Goal: Contribute content: Contribute content

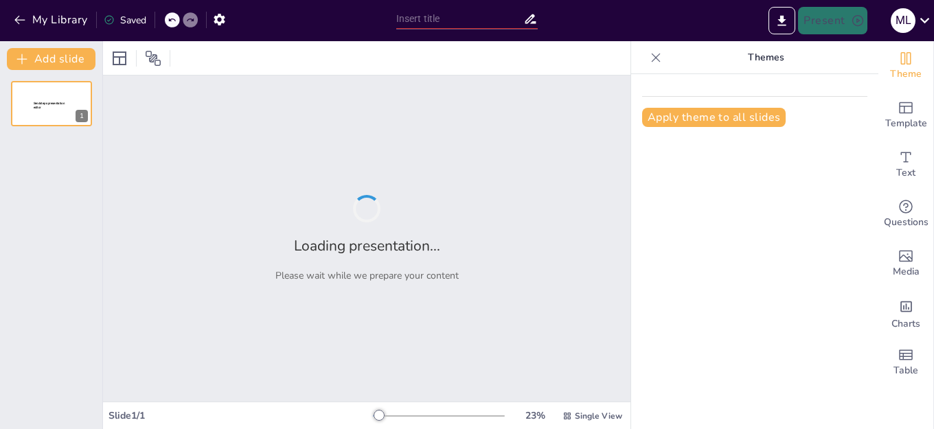
type input "La Primera Ley de Newton: Fundamentos del Movimiento"
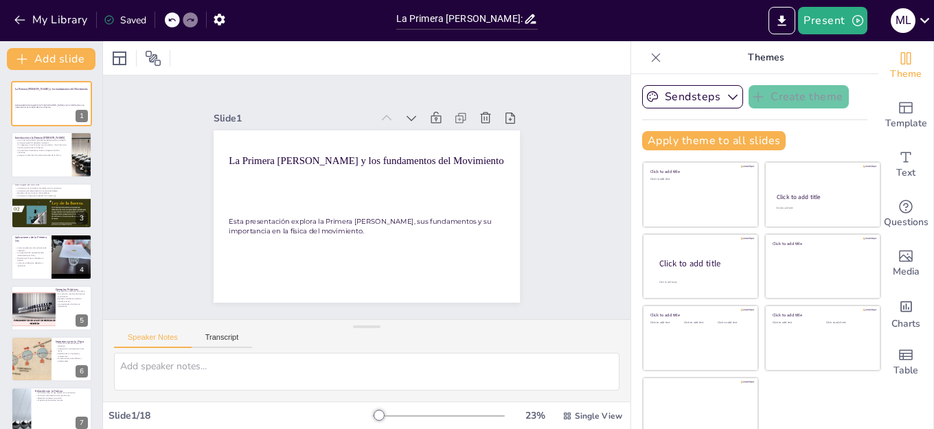
checkbox input "true"
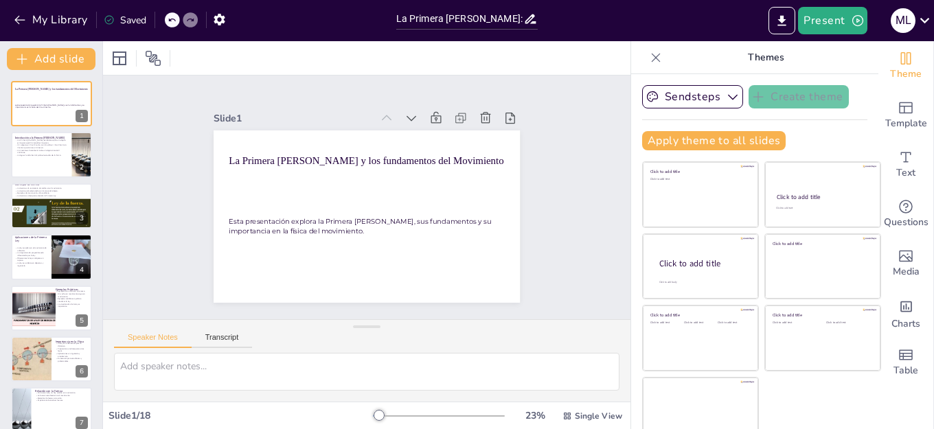
checkbox input "true"
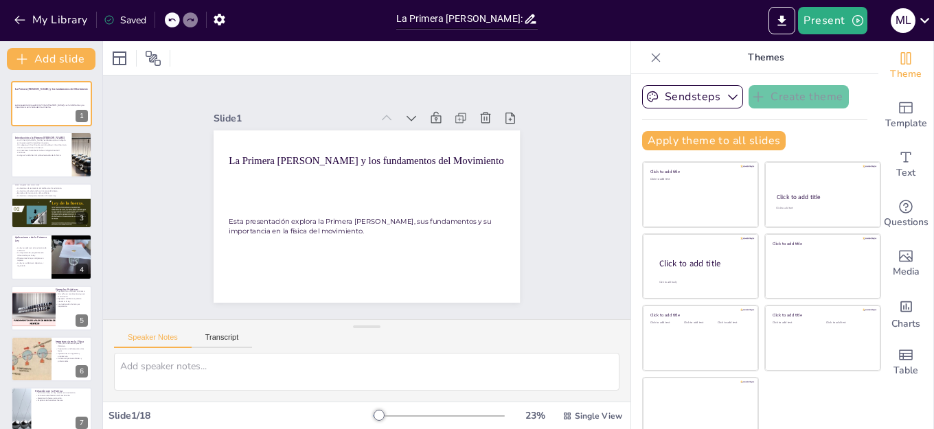
checkbox input "true"
click at [649, 52] on icon at bounding box center [656, 58] width 14 height 14
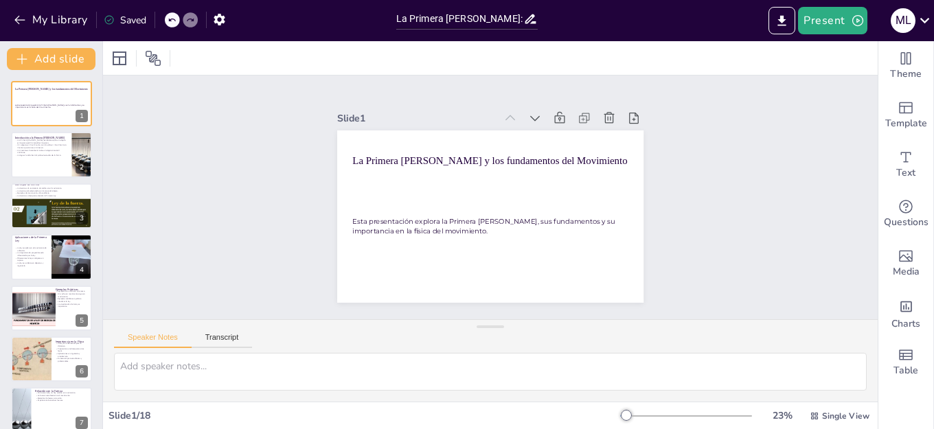
checkbox input "true"
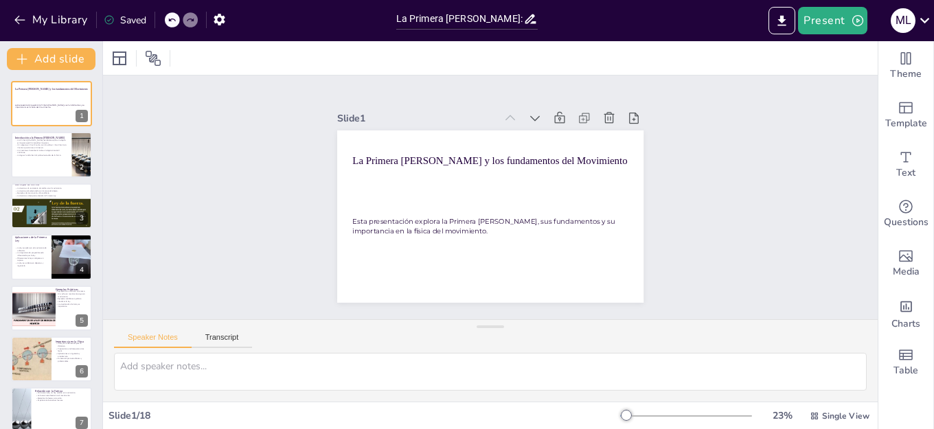
checkbox input "true"
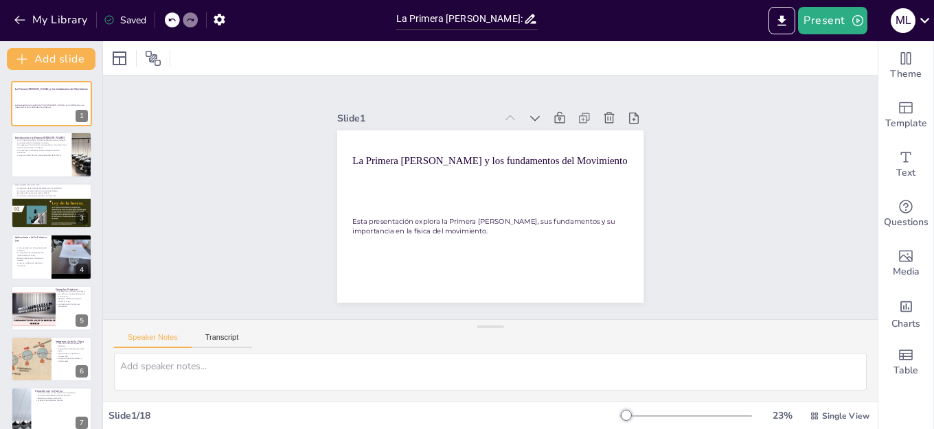
checkbox input "true"
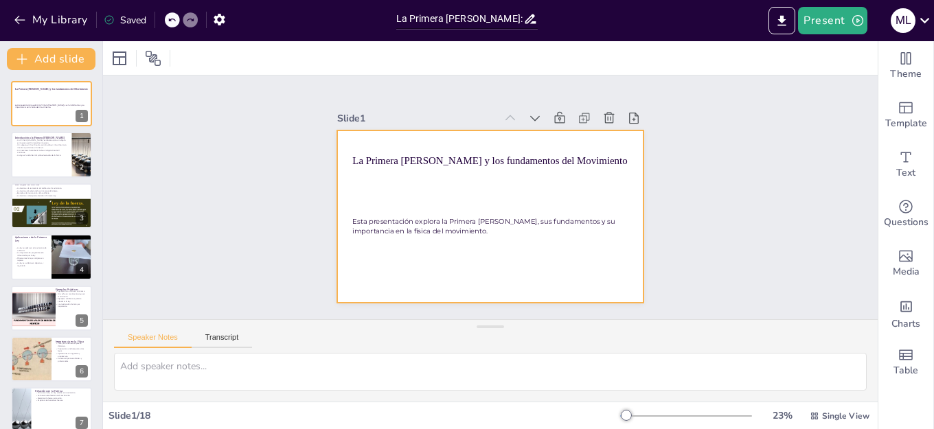
checkbox input "true"
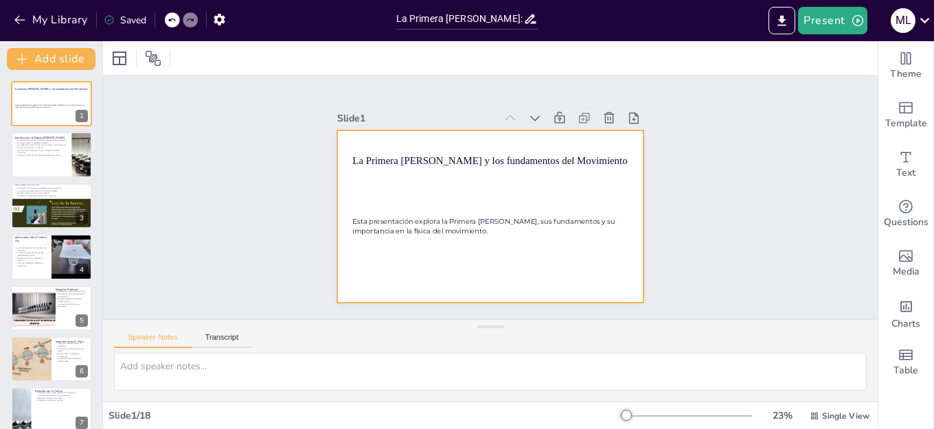
checkbox input "true"
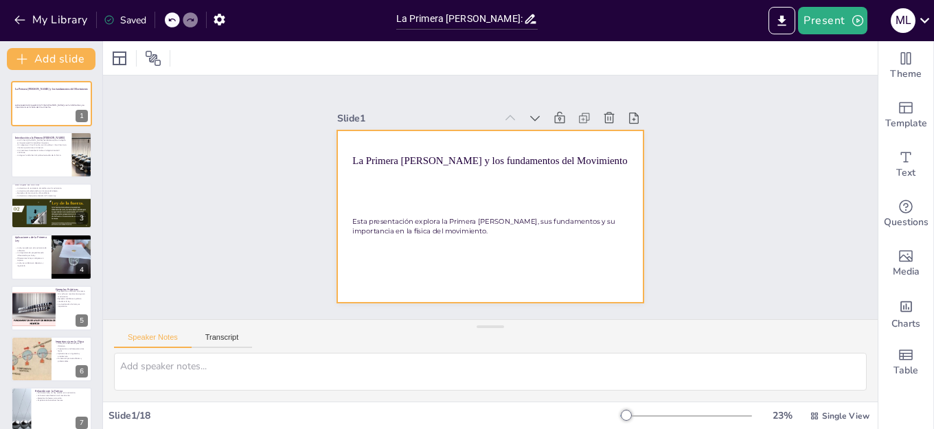
checkbox input "true"
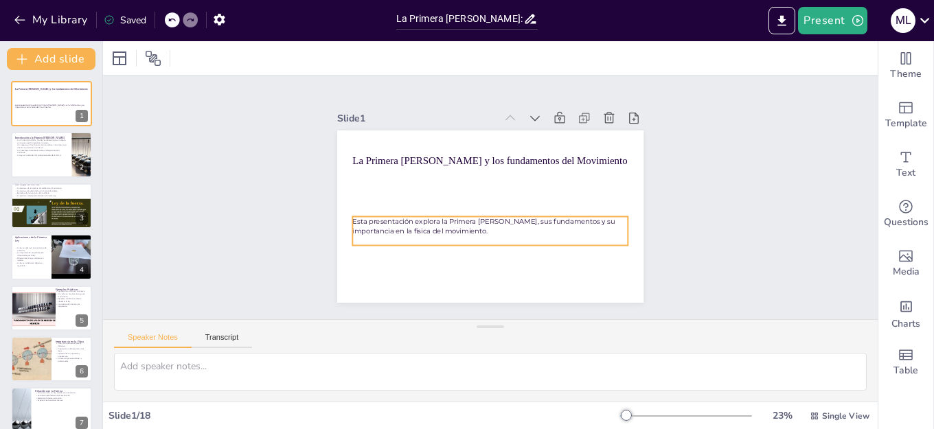
checkbox input "true"
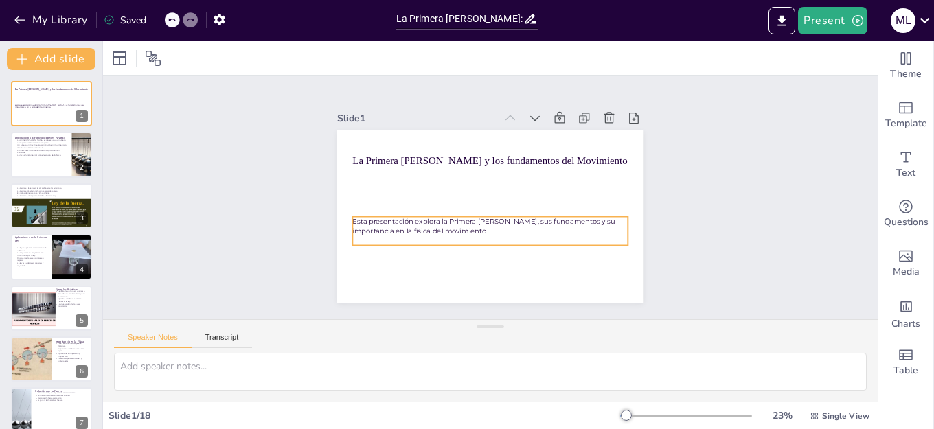
checkbox input "true"
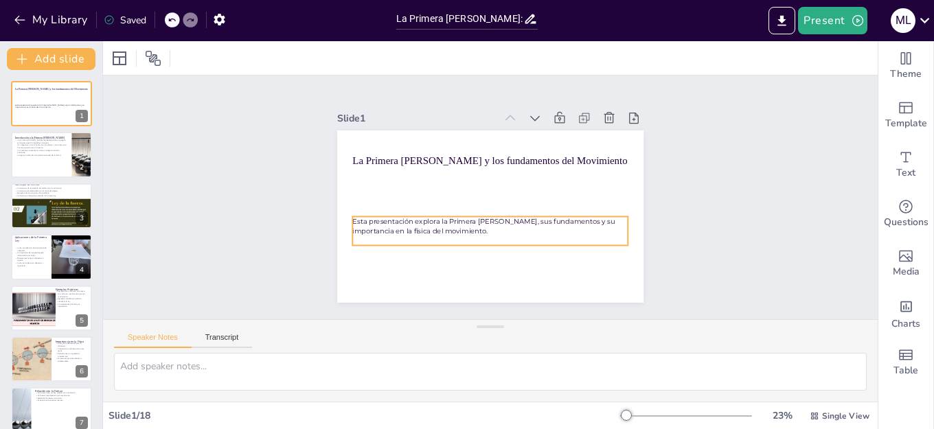
checkbox input "true"
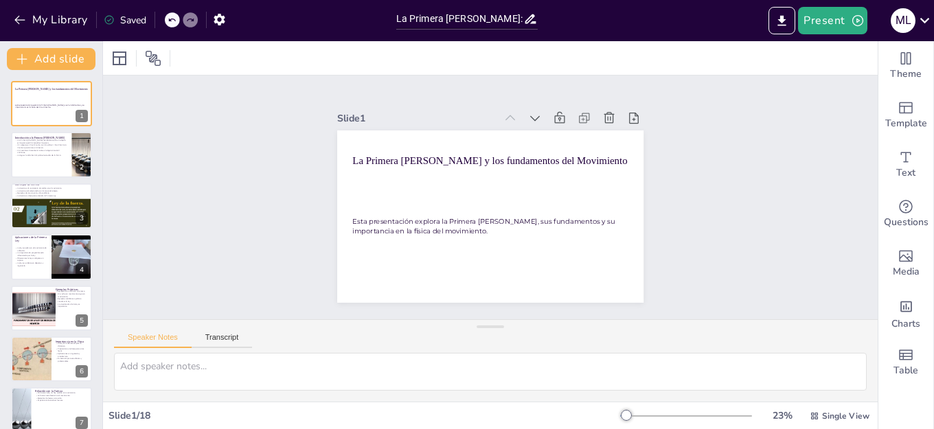
checkbox input "true"
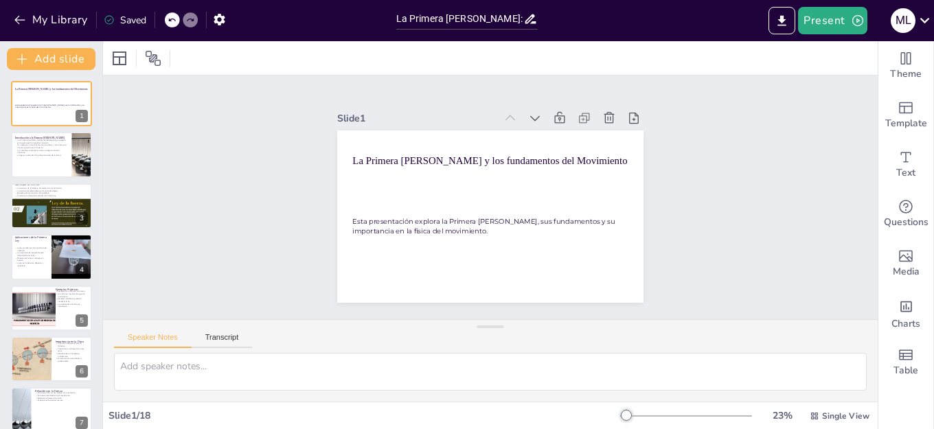
checkbox input "true"
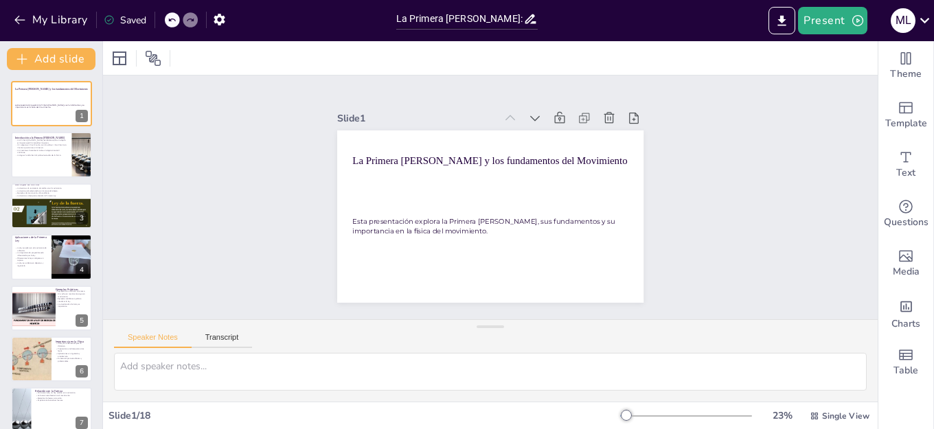
checkbox input "true"
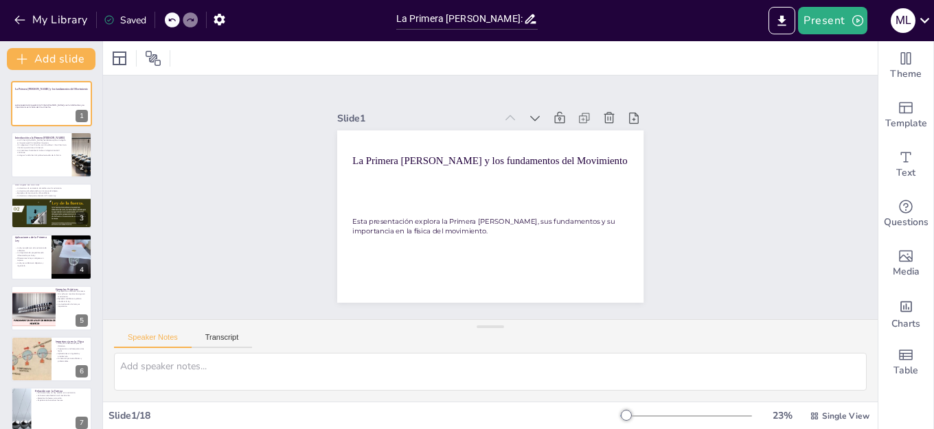
checkbox input "true"
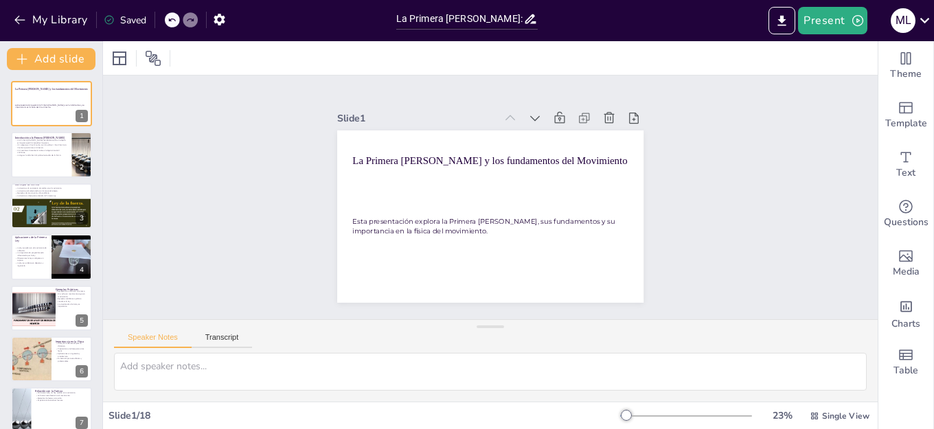
checkbox input "true"
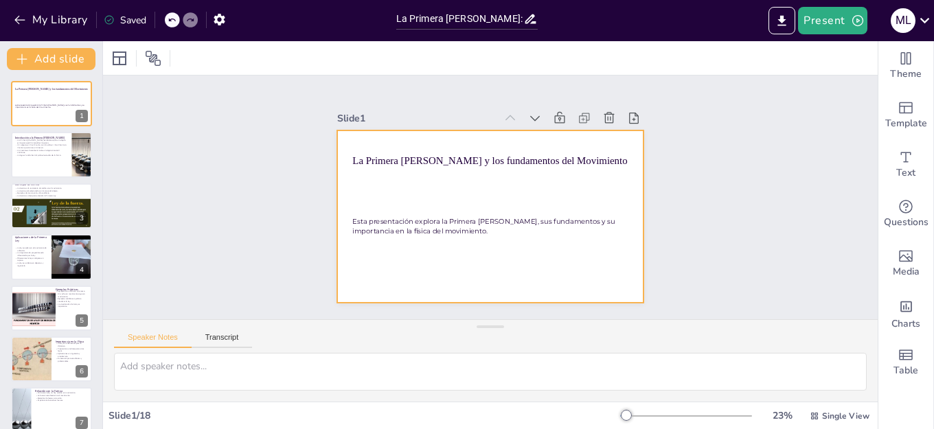
checkbox input "true"
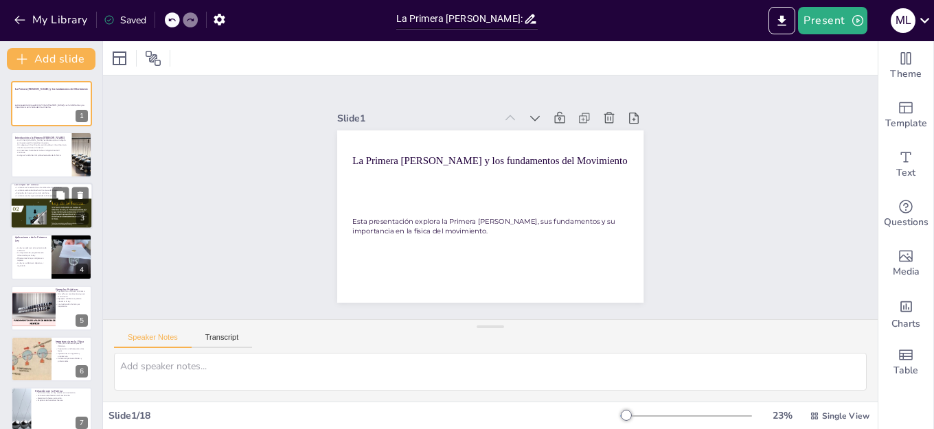
checkbox input "true"
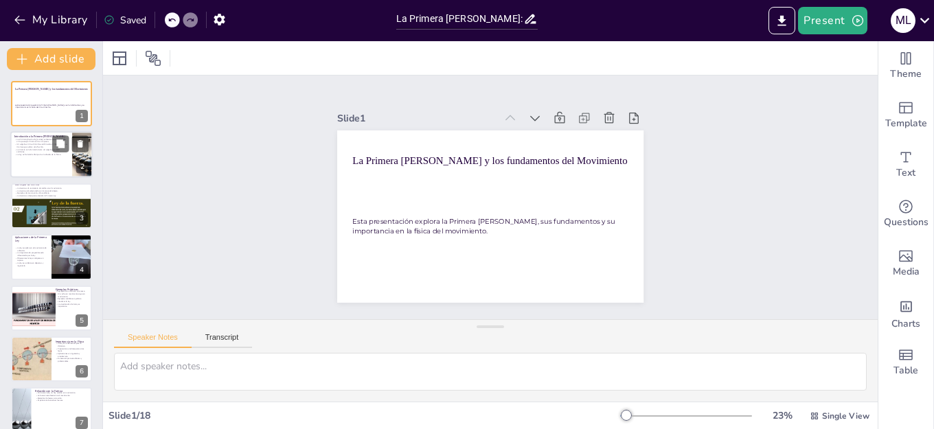
checkbox input "true"
click at [45, 158] on div at bounding box center [51, 155] width 82 height 47
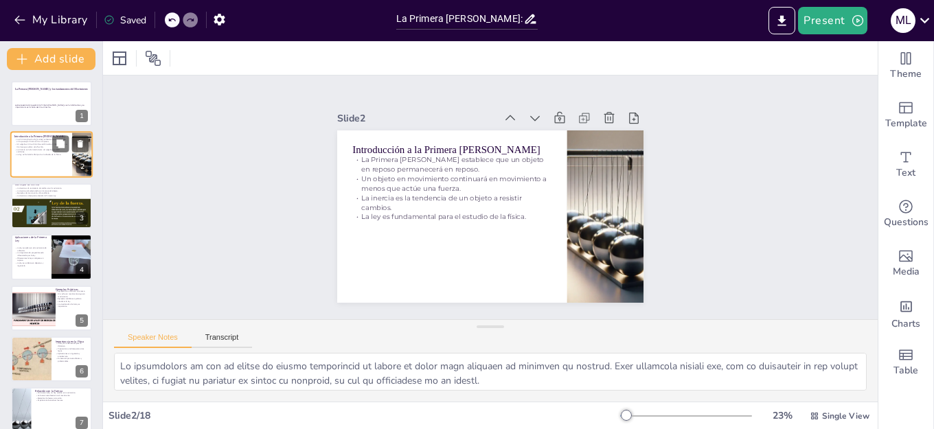
type textarea "La declaración de que un objeto en reposo permanecerá en reposo es clave para e…"
checkbox input "true"
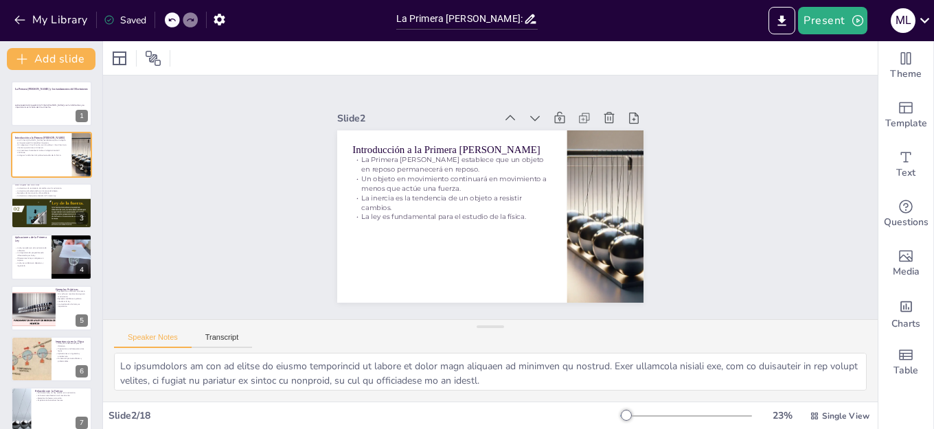
checkbox input "true"
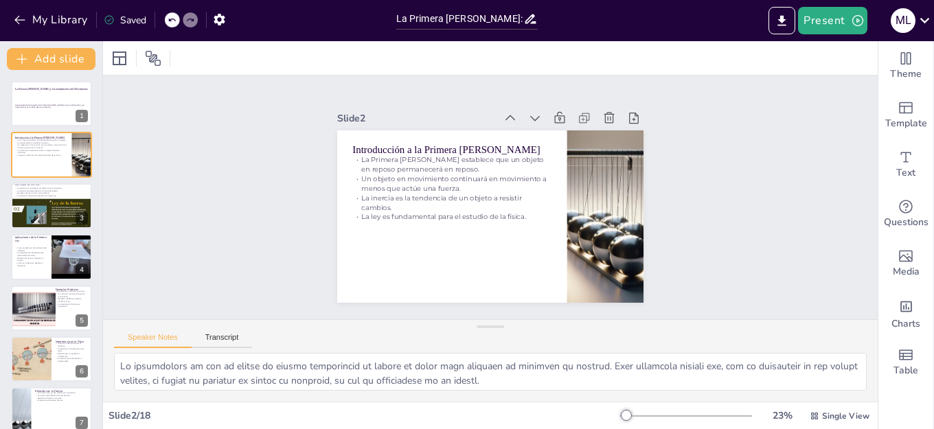
checkbox input "true"
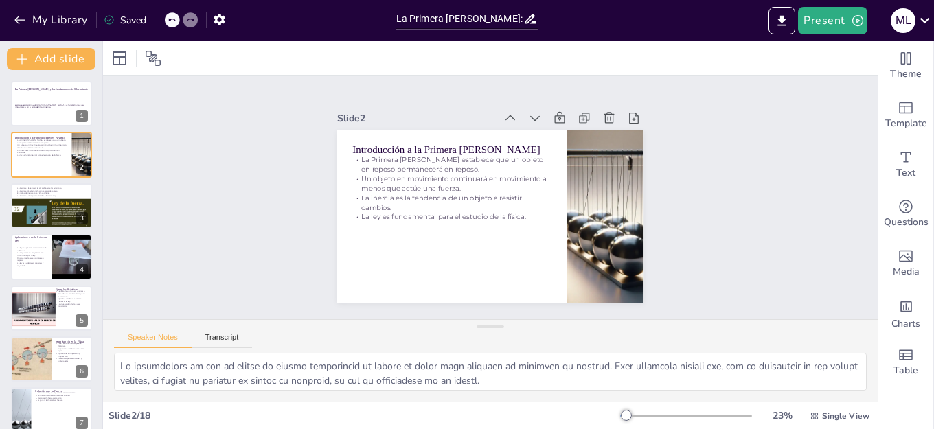
checkbox input "true"
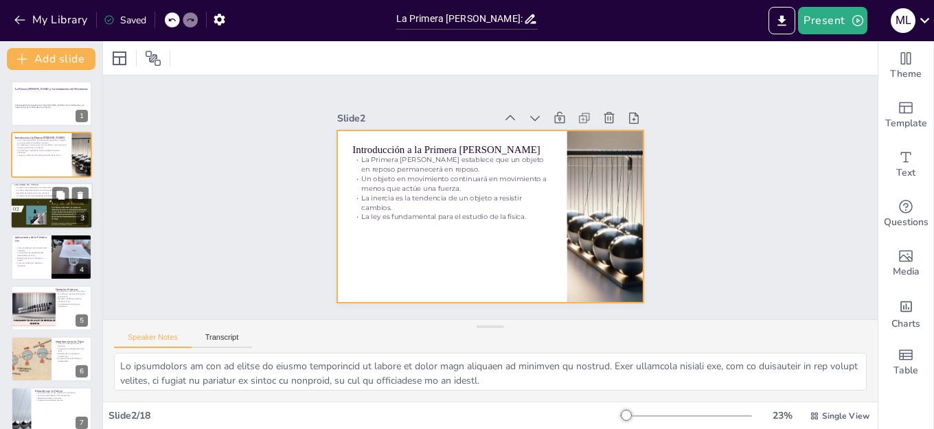
checkbox input "true"
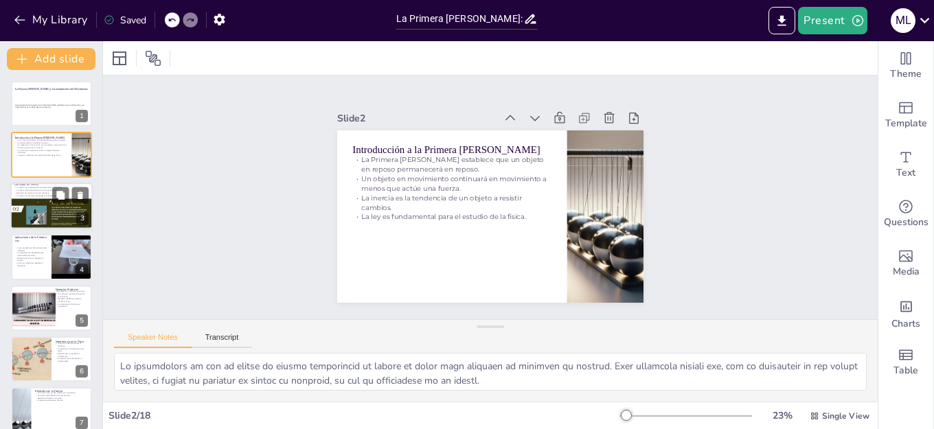
checkbox input "true"
click at [38, 212] on div at bounding box center [51, 212] width 82 height 171
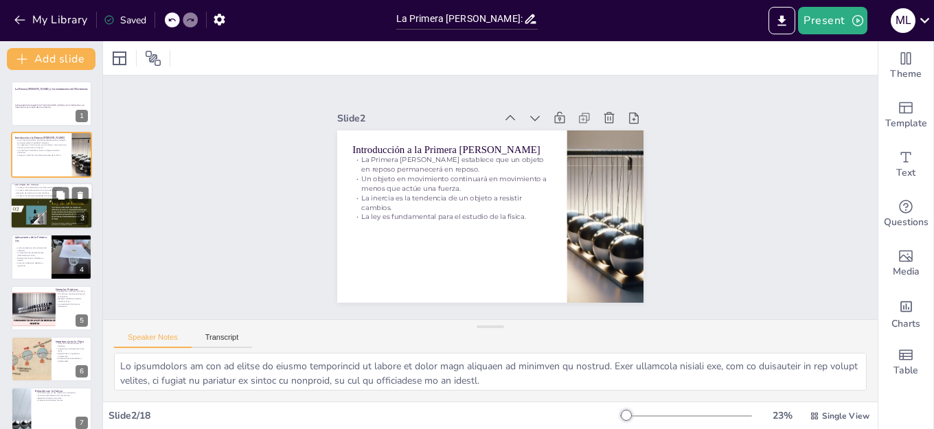
type textarea "La resistencia al cambio en el movimiento es un concepto esencial en la física.…"
checkbox input "true"
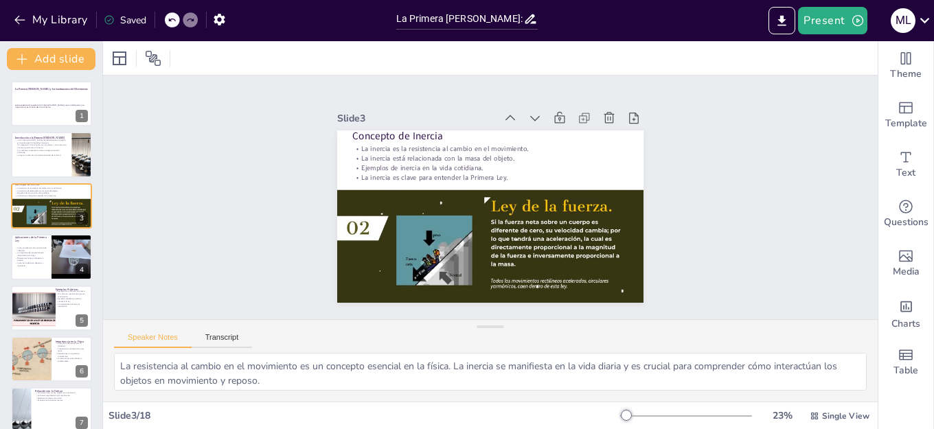
checkbox input "true"
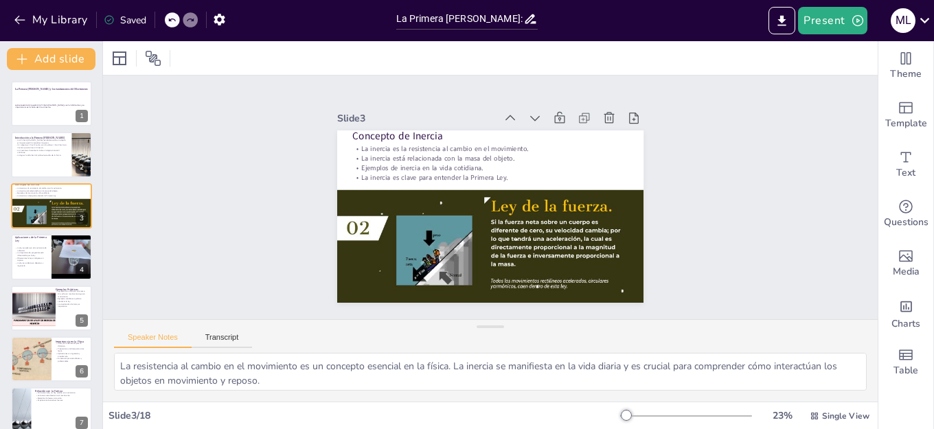
checkbox input "true"
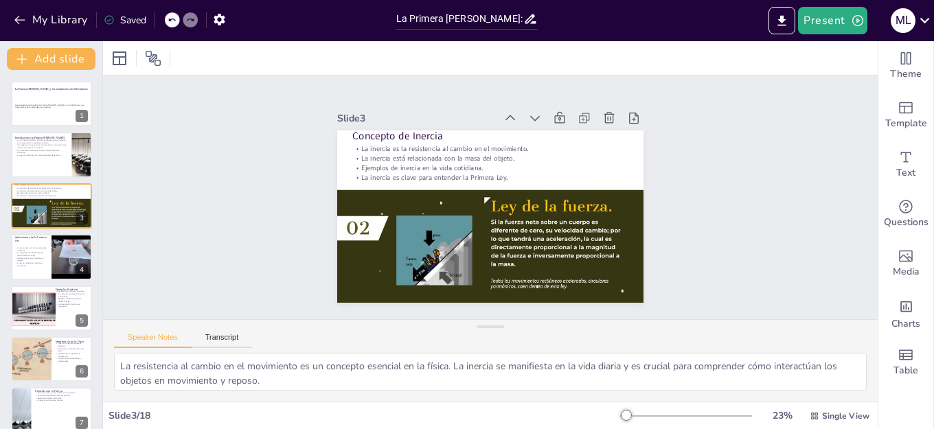
checkbox input "true"
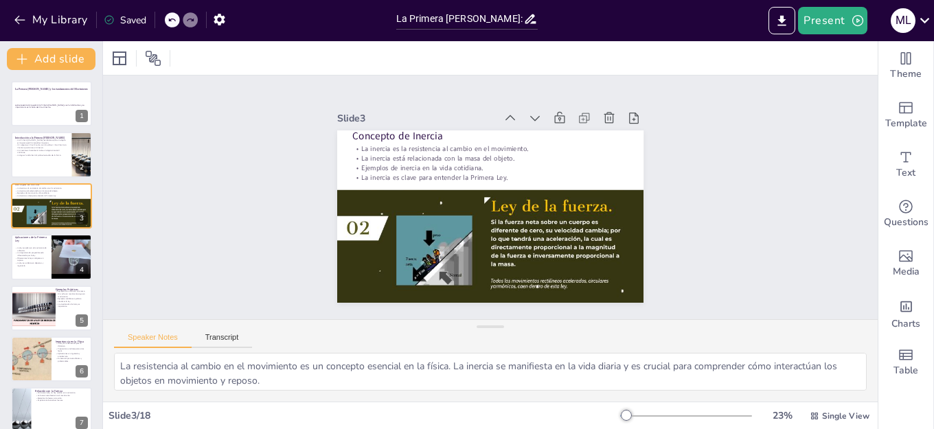
checkbox input "true"
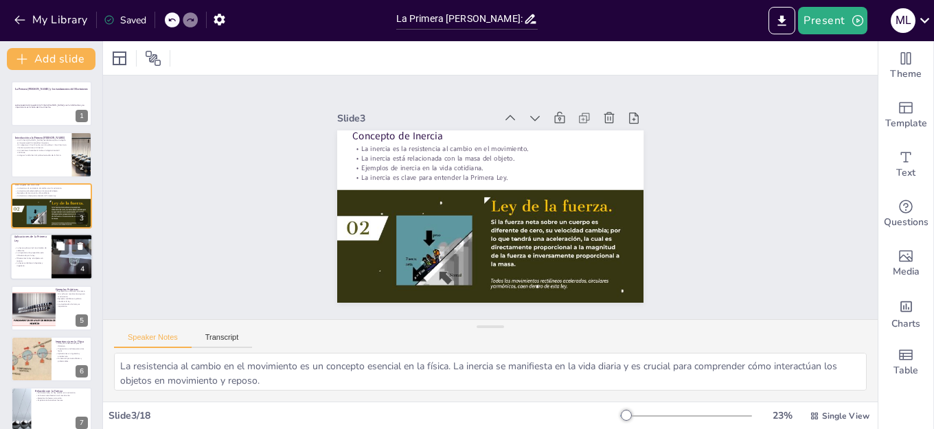
click at [70, 257] on div at bounding box center [72, 257] width 62 height 47
type textarea "La aplicación de la Primera Ley de Newton en el movimiento de vehículos es evid…"
checkbox input "true"
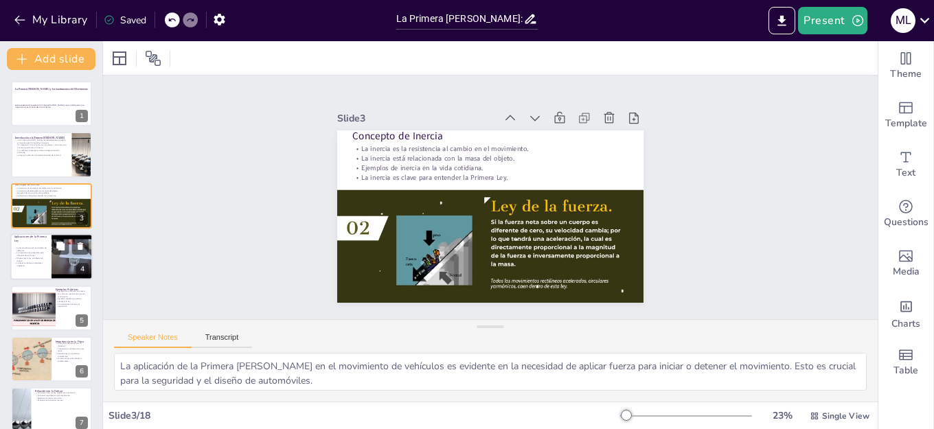
checkbox input "true"
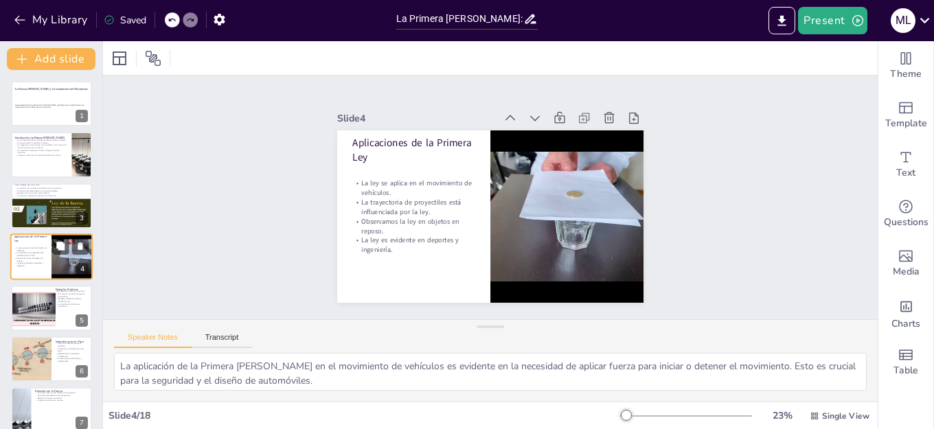
scroll to position [7, 0]
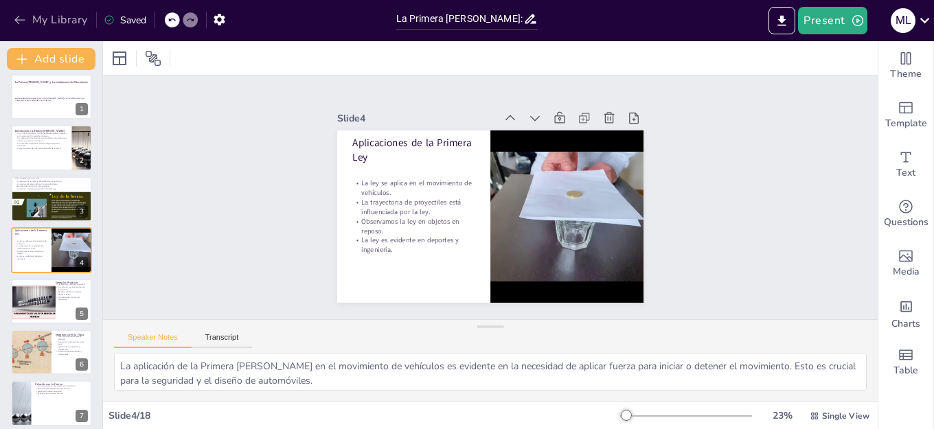
checkbox input "true"
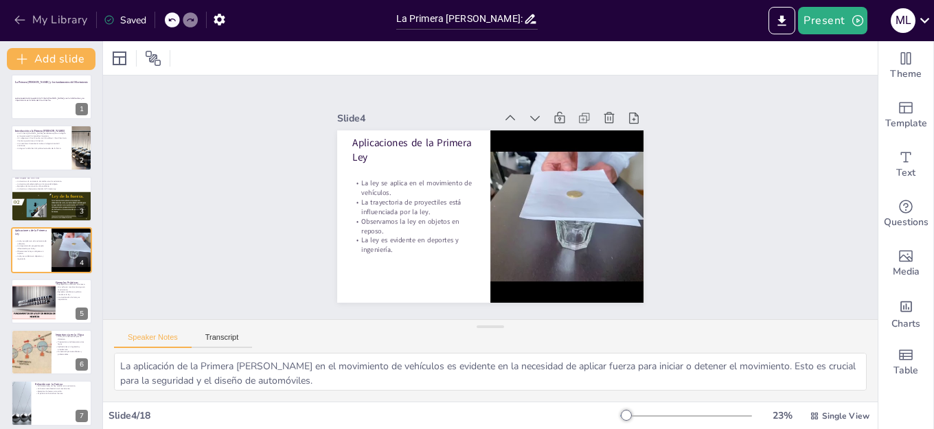
checkbox input "true"
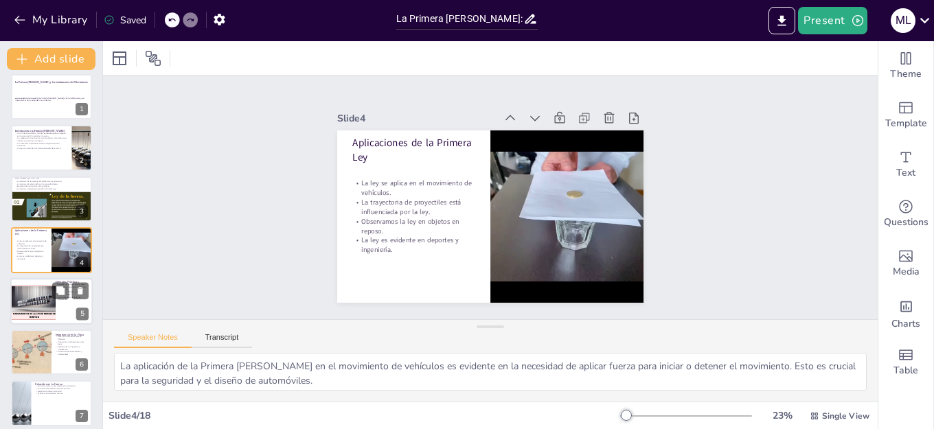
checkbox input "true"
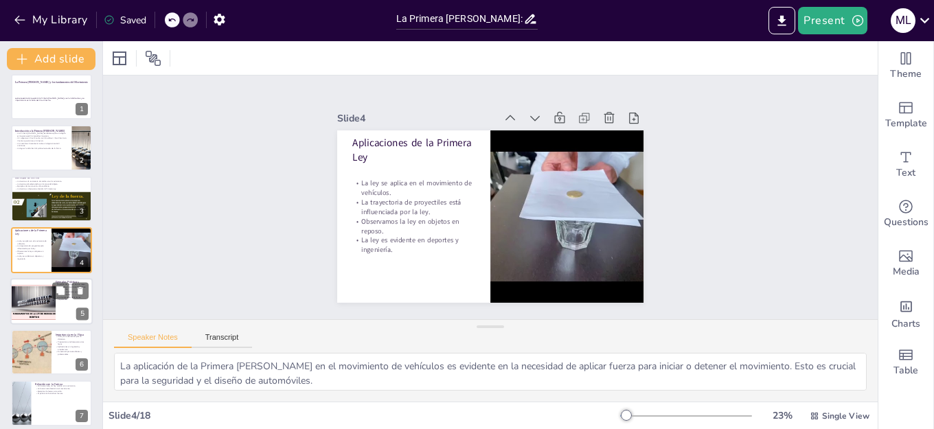
checkbox input "true"
drag, startPoint x: 54, startPoint y: 313, endPoint x: 55, endPoint y: 324, distance: 11.7
checkbox input "true"
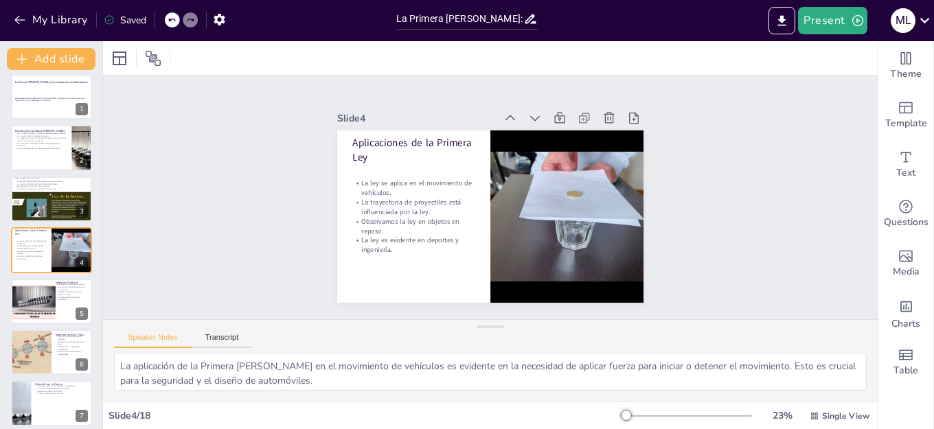
checkbox input "true"
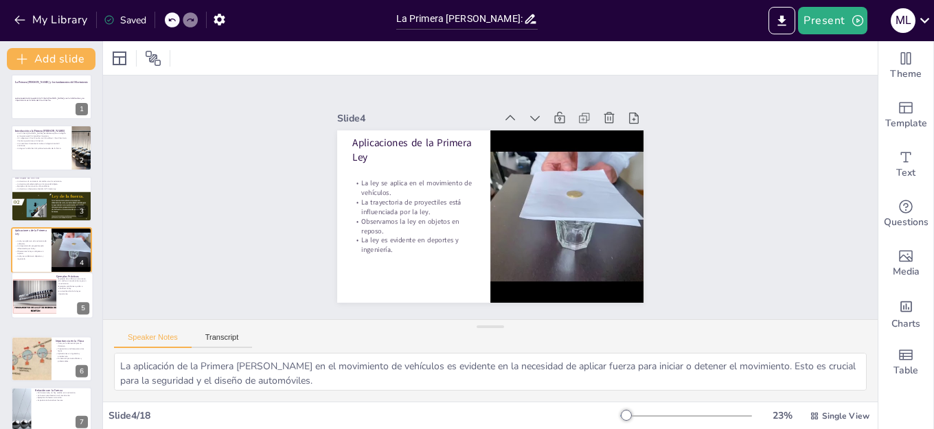
checkbox input "true"
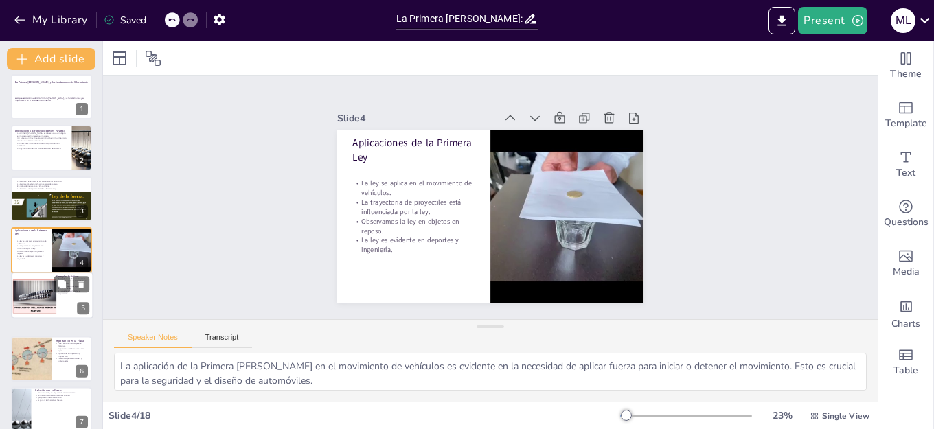
checkbox input "true"
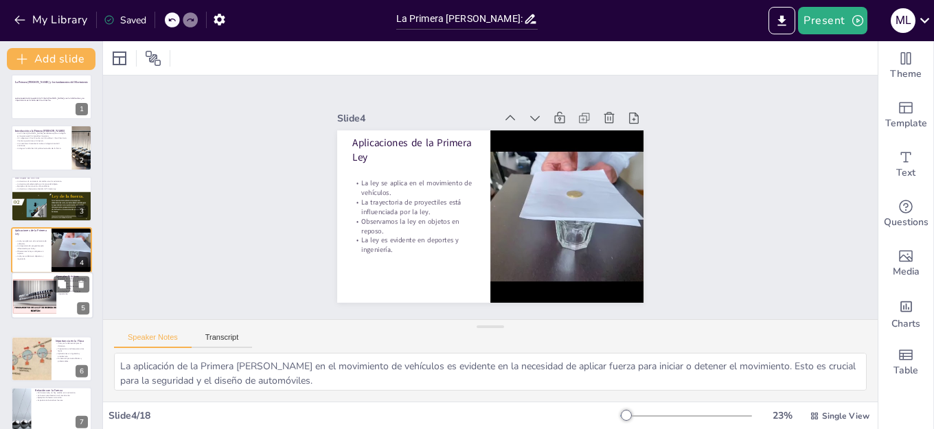
checkbox input "true"
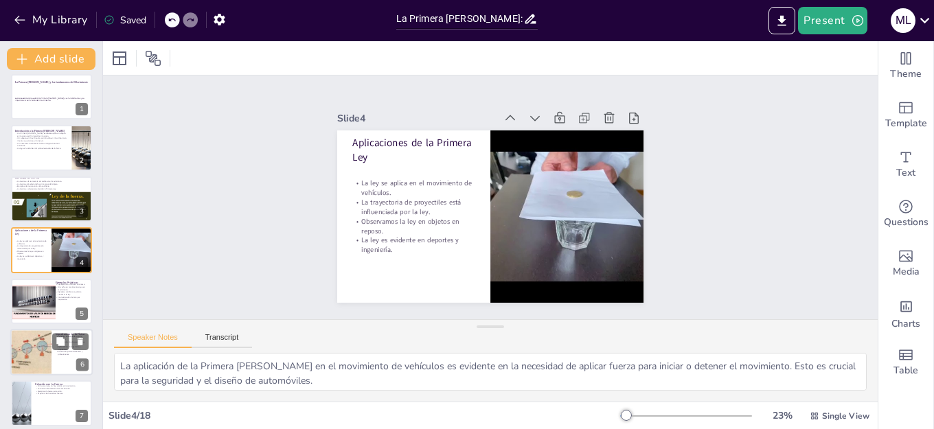
click at [52, 311] on div at bounding box center [35, 302] width 98 height 36
type textarea "El ejemplo del libro en reposo sobre una mesa es un clásico que ilustra la Prim…"
checkbox input "true"
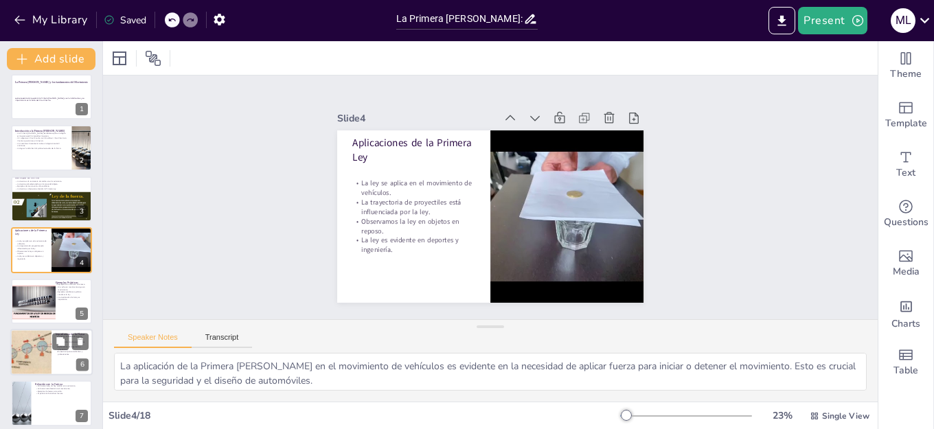
checkbox input "true"
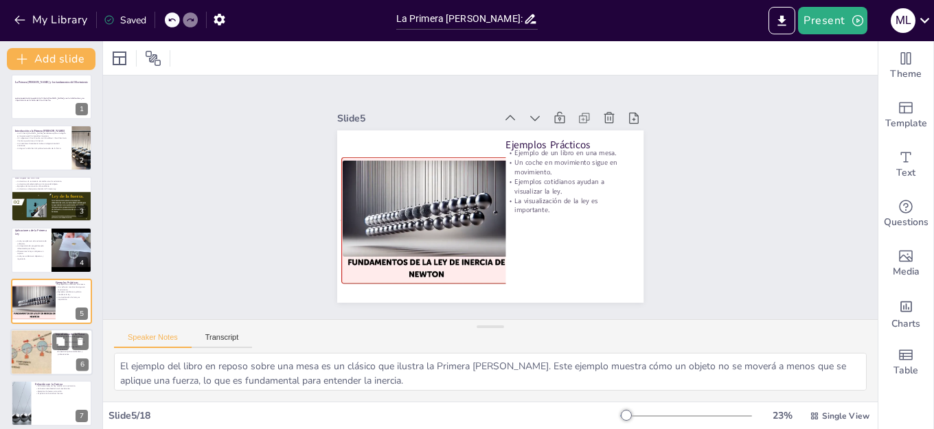
scroll to position [58, 0]
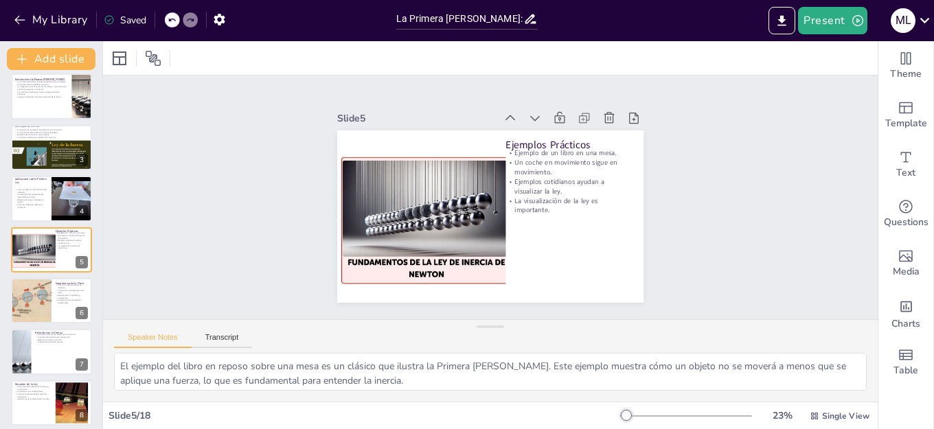
checkbox input "true"
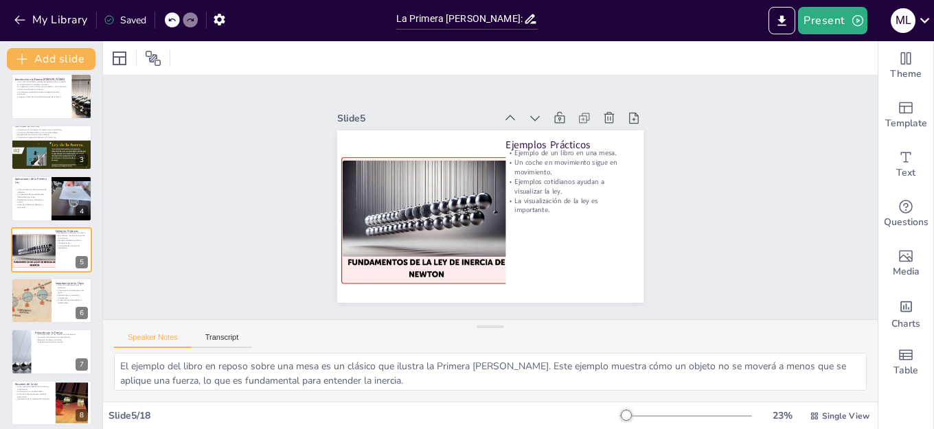
checkbox input "true"
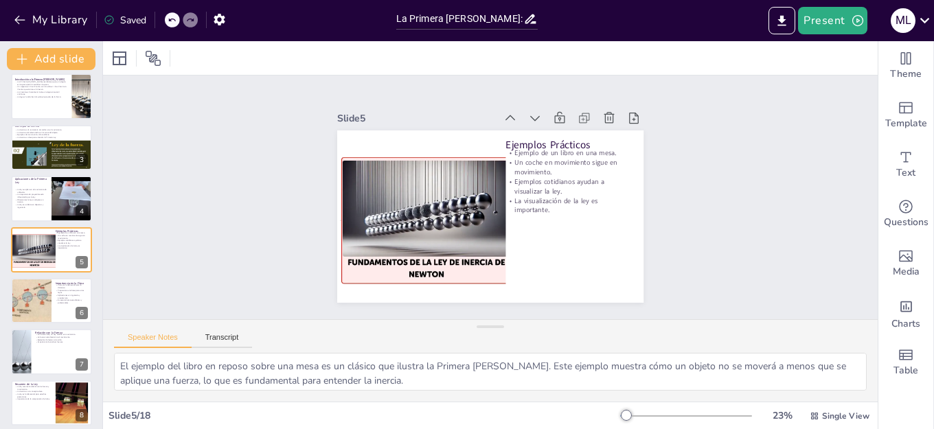
checkbox input "true"
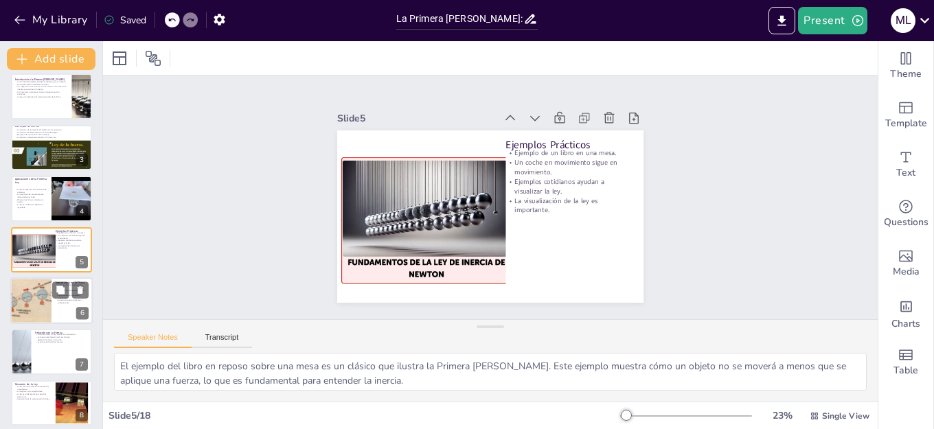
checkbox input "true"
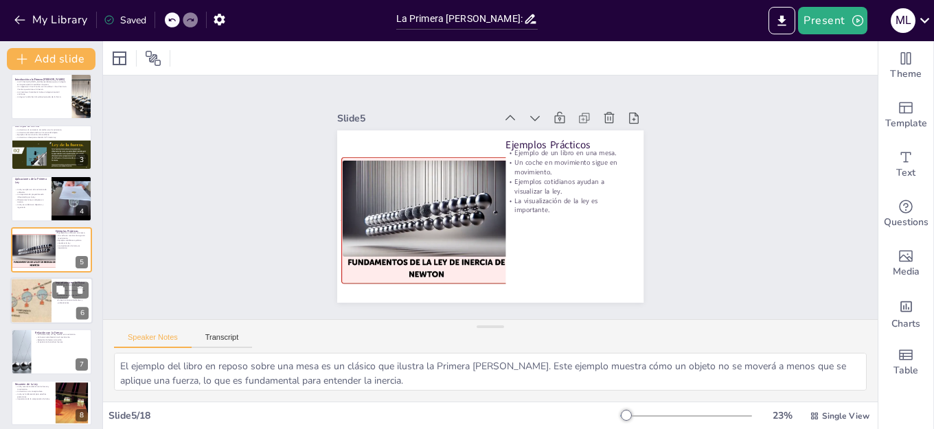
checkbox input "true"
click at [41, 288] on div at bounding box center [31, 300] width 114 height 47
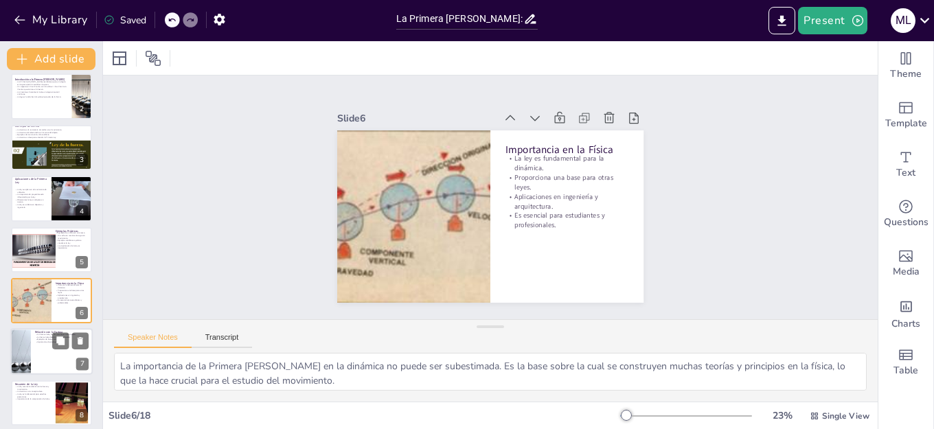
scroll to position [109, 0]
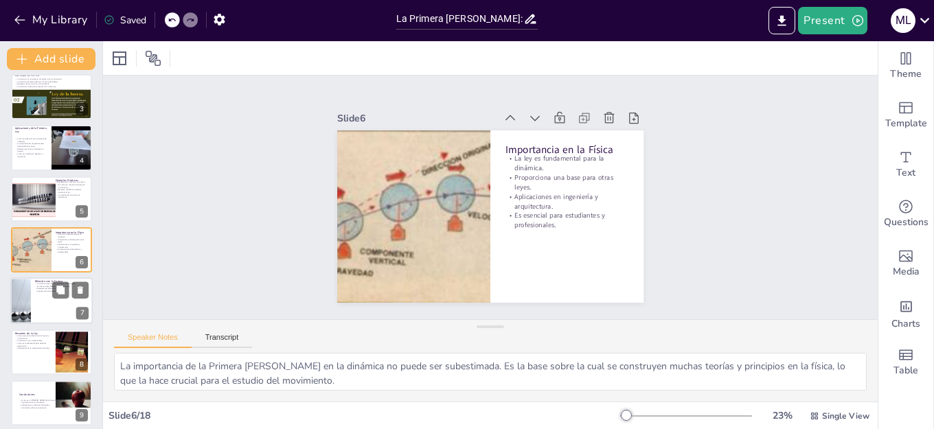
click at [45, 304] on div at bounding box center [51, 301] width 82 height 47
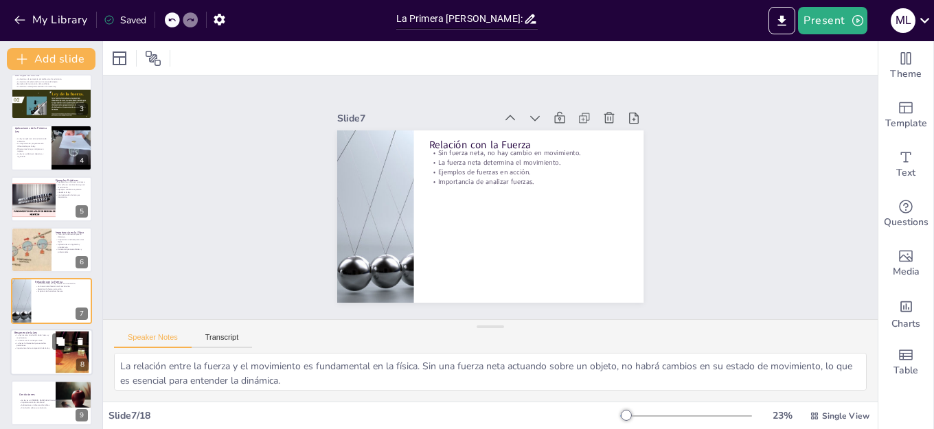
scroll to position [160, 0]
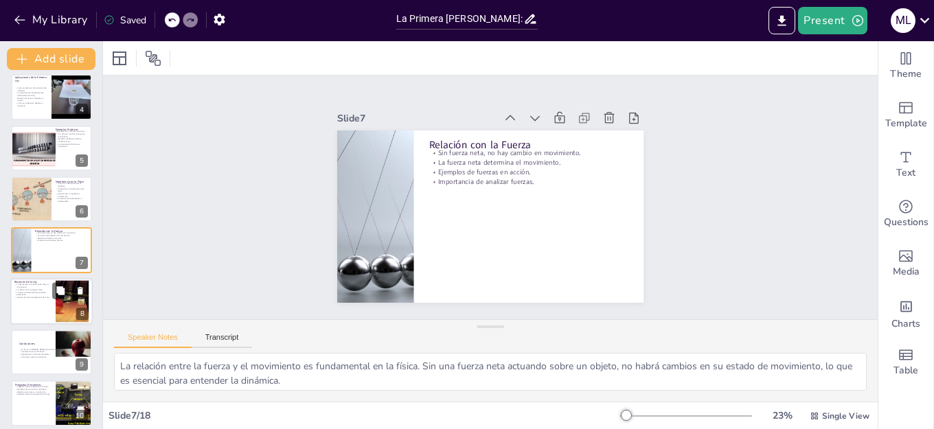
click at [58, 306] on div at bounding box center [72, 301] width 84 height 42
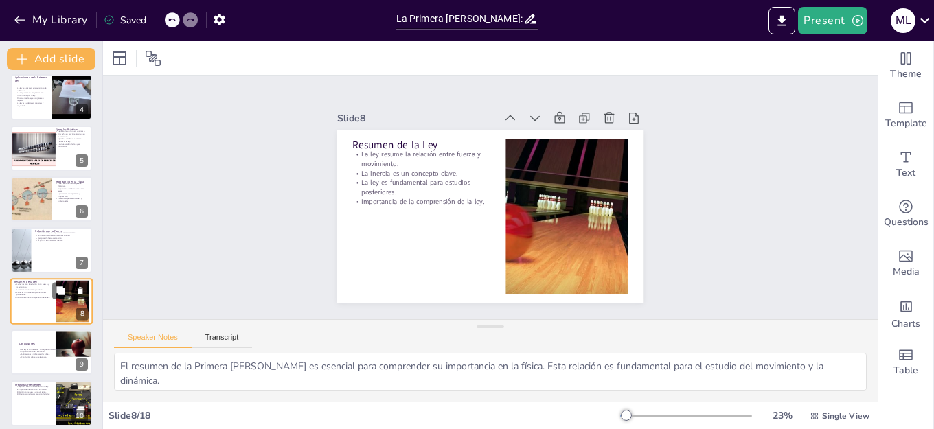
scroll to position [212, 0]
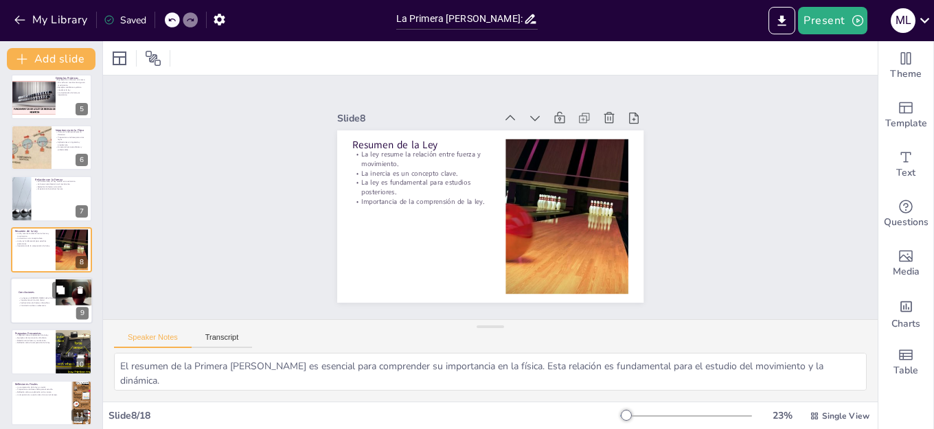
click at [38, 308] on div at bounding box center [51, 300] width 82 height 47
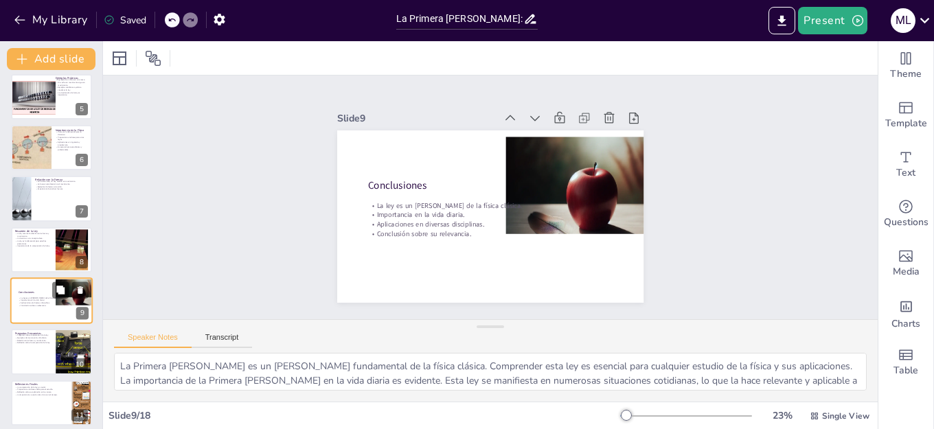
scroll to position [262, 0]
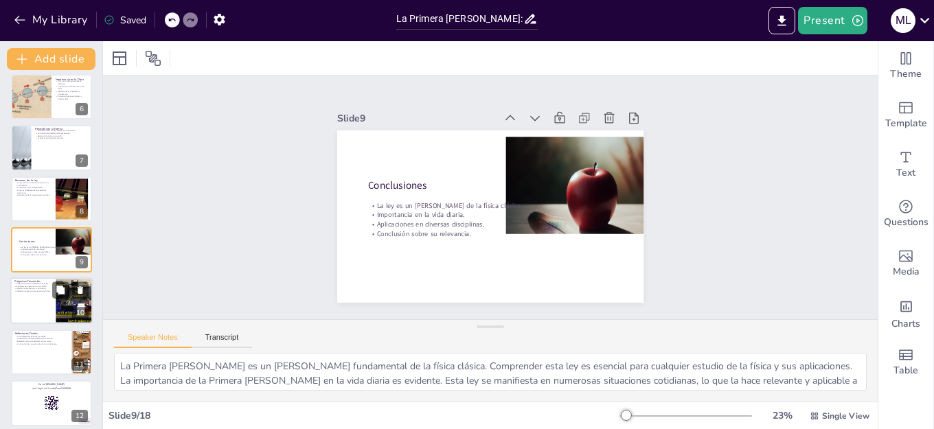
click at [34, 317] on div at bounding box center [51, 301] width 82 height 47
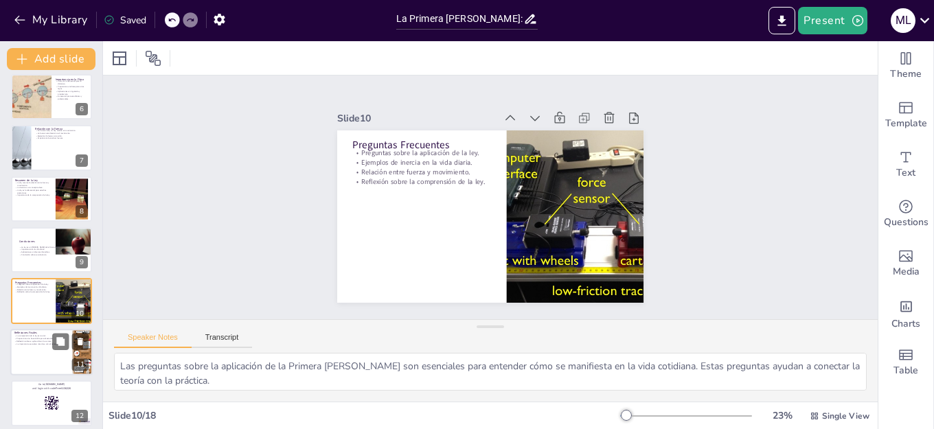
scroll to position [314, 0]
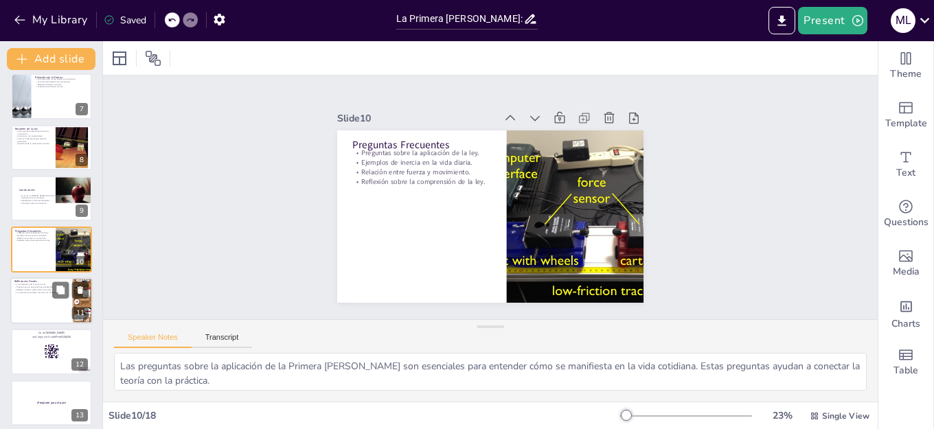
click at [36, 310] on div at bounding box center [51, 300] width 82 height 47
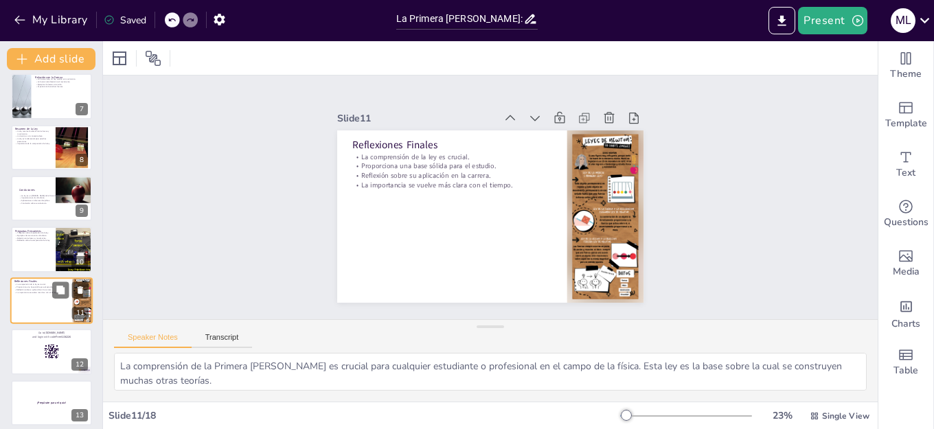
scroll to position [365, 0]
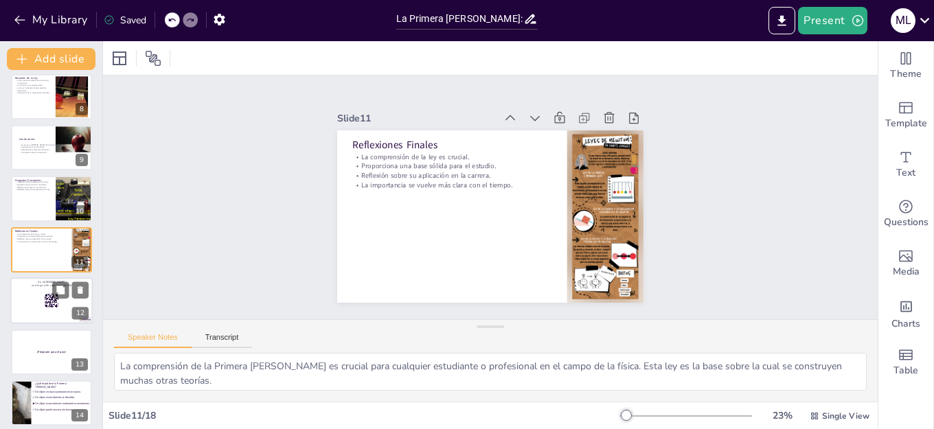
click at [47, 304] on rect at bounding box center [47, 304] width 1 height 1
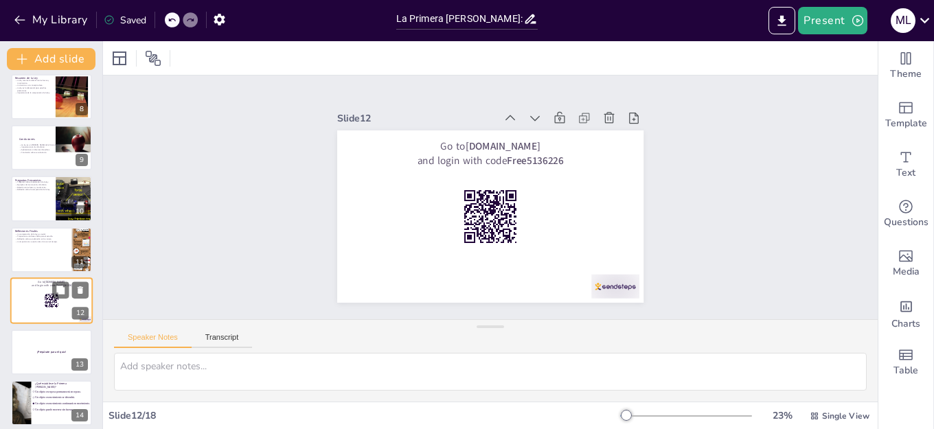
scroll to position [416, 0]
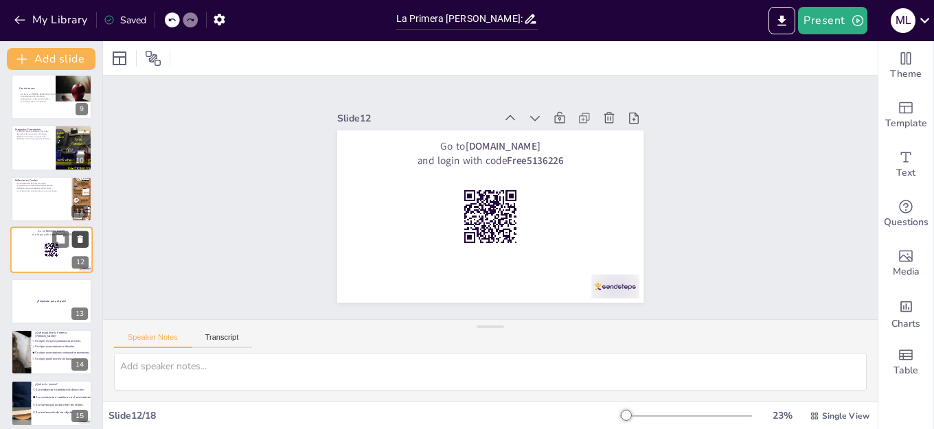
click at [77, 236] on icon at bounding box center [81, 240] width 10 height 10
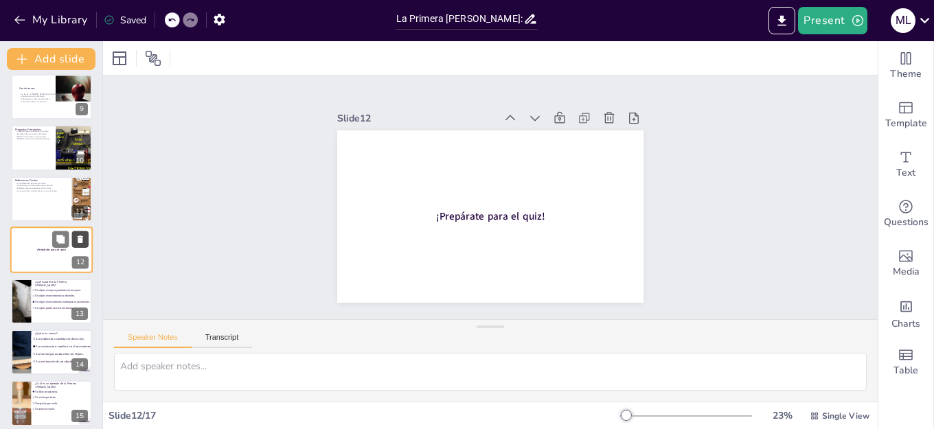
click at [79, 240] on icon at bounding box center [80, 240] width 5 height 8
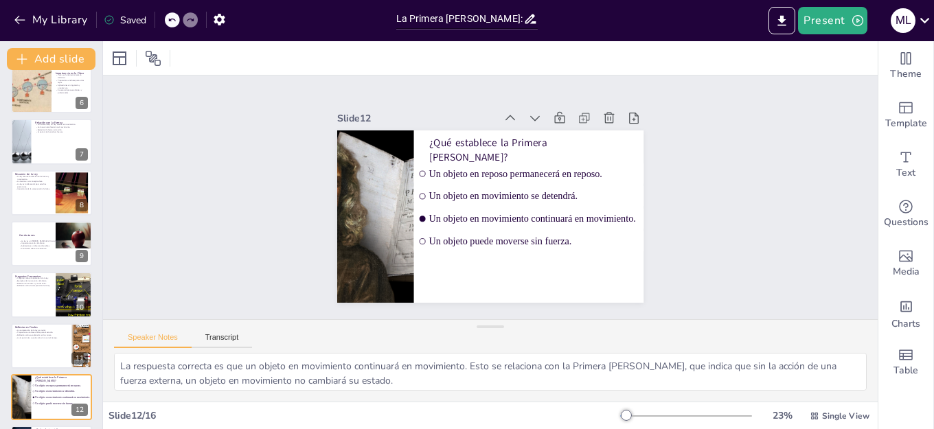
scroll to position [0, 0]
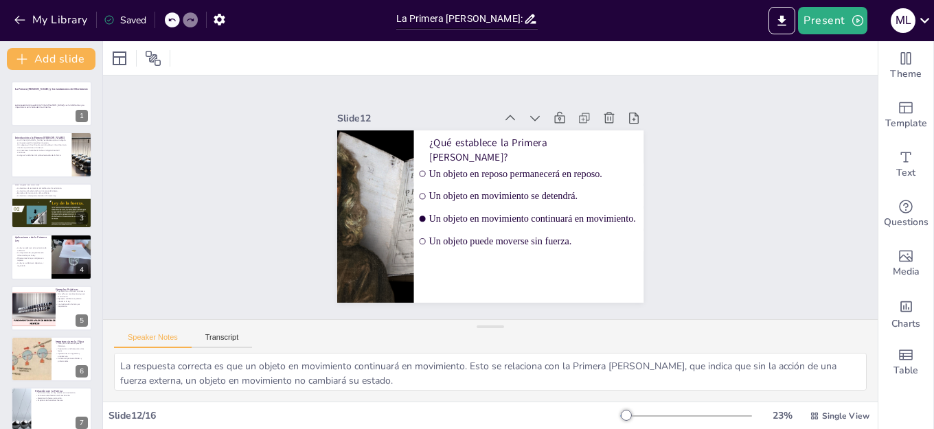
click at [291, 188] on div "Slide 1 La Primera Ley de Newton y los fundamentos del Movimiento Esta presenta…" at bounding box center [490, 197] width 399 height 808
click at [70, 102] on div at bounding box center [51, 103] width 82 height 47
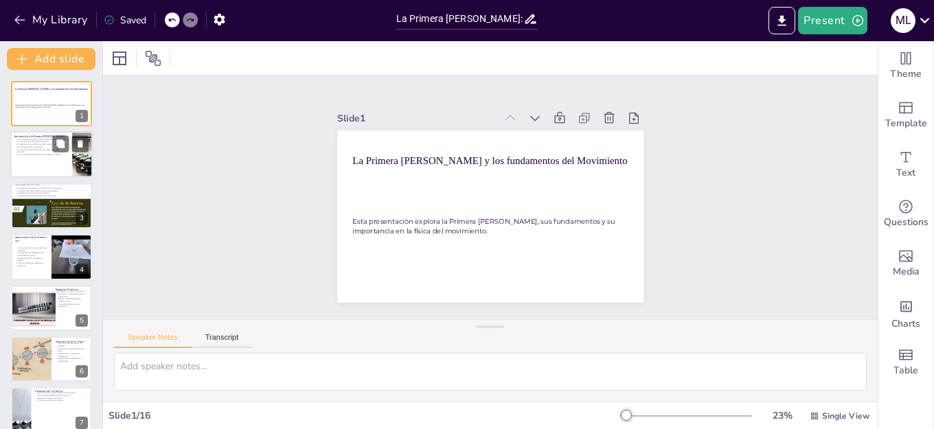
click at [41, 154] on p "La ley es fundamental para el estudio de la física." at bounding box center [41, 155] width 54 height 3
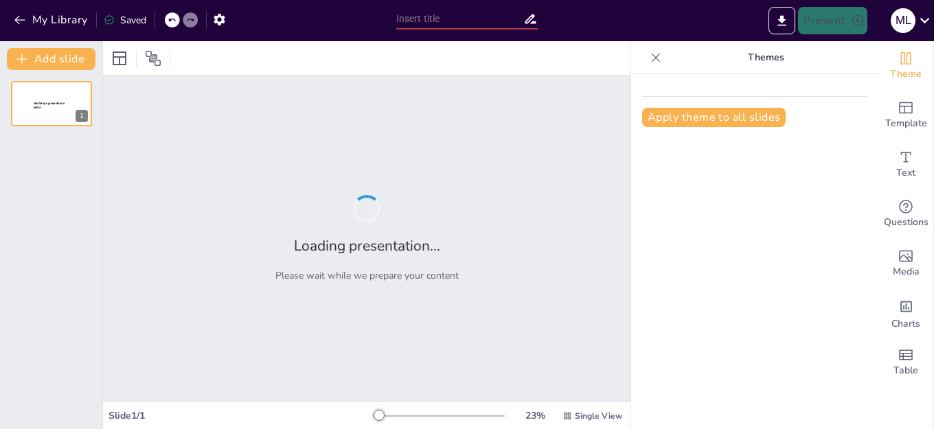
type input "La Primera [PERSON_NAME]: Fundamentos del Movimiento"
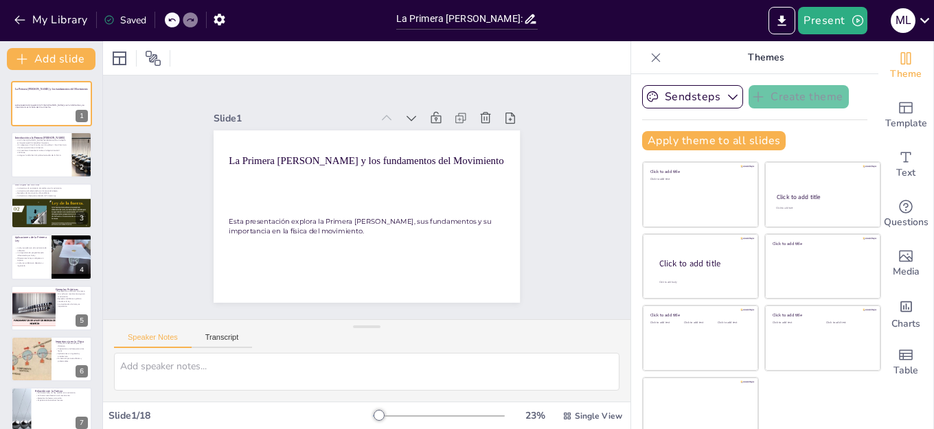
checkbox input "true"
click at [19, 25] on icon "button" at bounding box center [20, 20] width 14 height 14
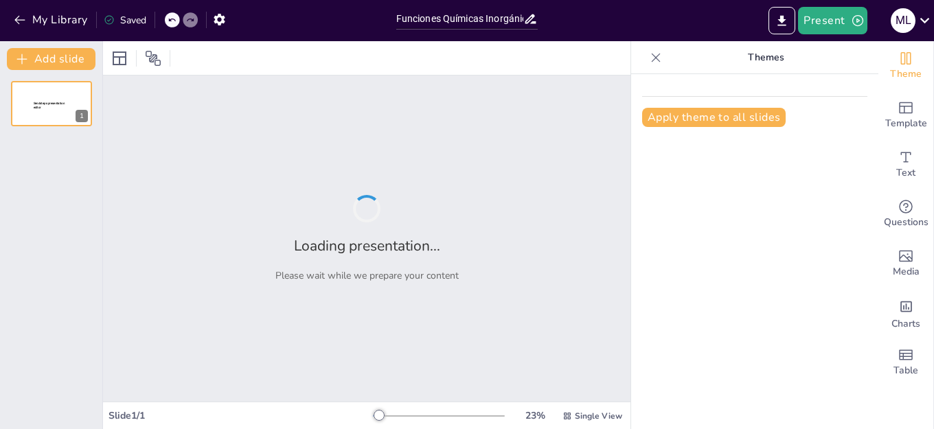
type input "Funciones Químicas Inorgánicas: Un Análisis de los Ácidos y su Relevancia"
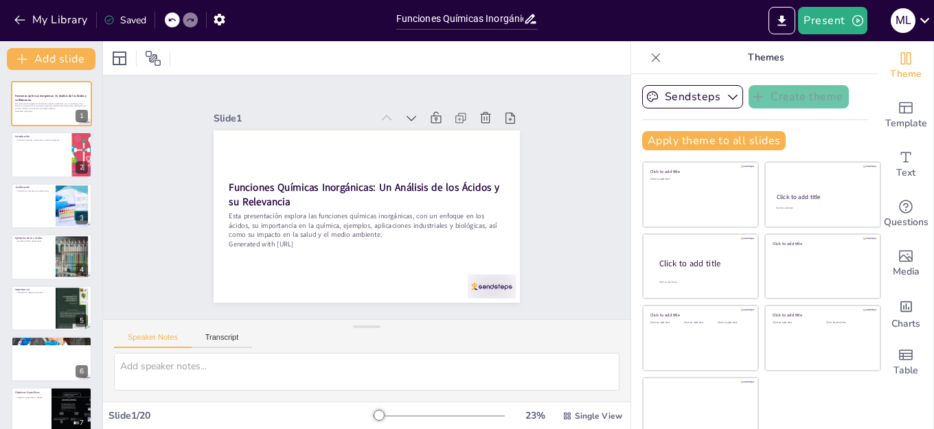
click at [649, 53] on icon at bounding box center [656, 58] width 14 height 14
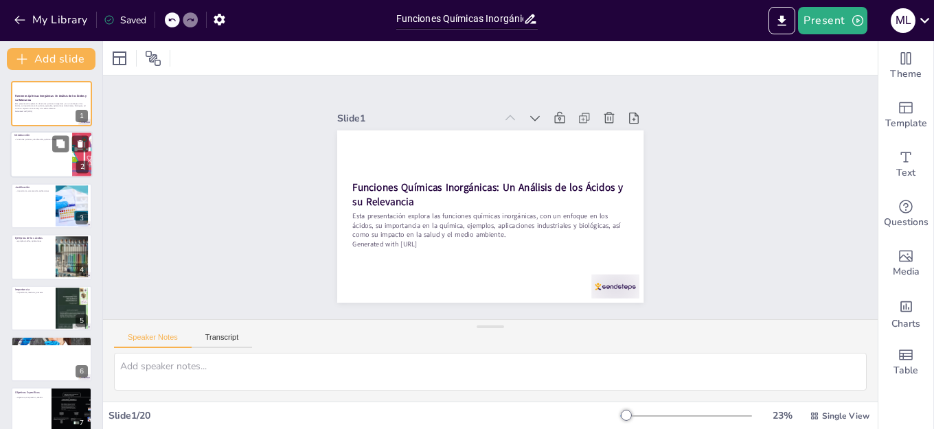
click at [24, 150] on div at bounding box center [51, 155] width 82 height 47
type textarea "La introducción establece el contexto para la presentación, explicando qué son …"
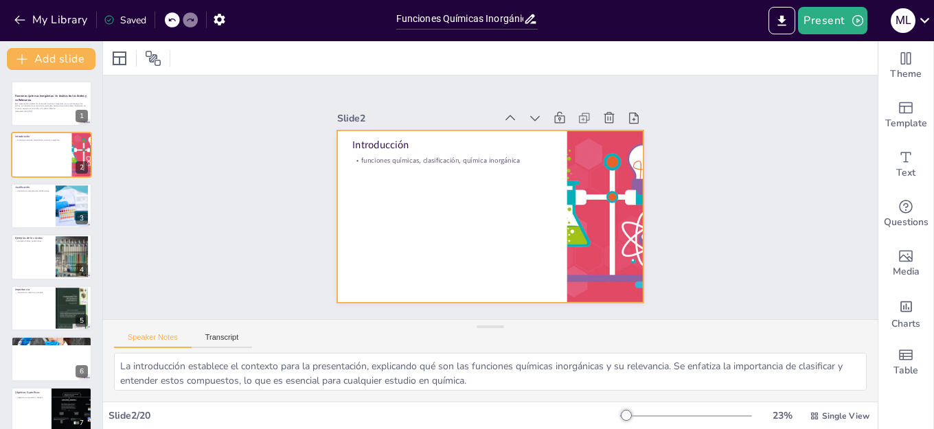
click at [422, 152] on p "funciones químicas, clasificación, química inorgánica" at bounding box center [492, 144] width 140 height 155
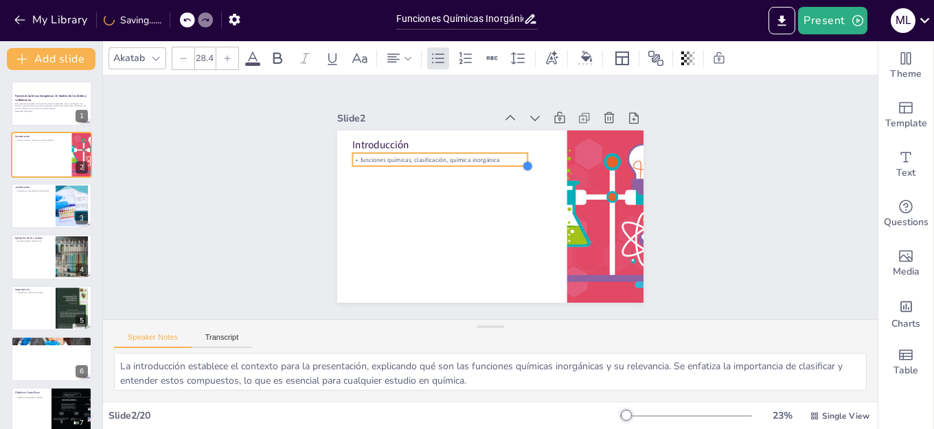
type input "28.1"
drag, startPoint x: 536, startPoint y: 163, endPoint x: 512, endPoint y: 154, distance: 25.9
click at [512, 154] on div "Introducción funciones químicas, clasificación, química inorgánica" at bounding box center [477, 211] width 343 height 333
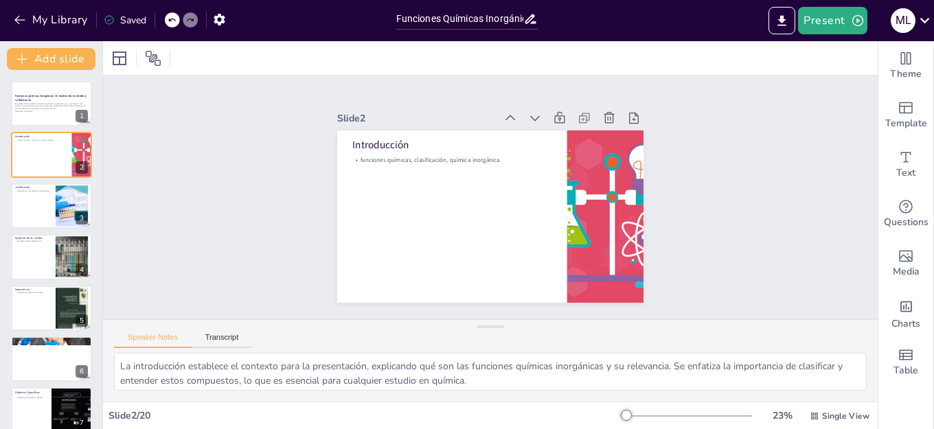
click at [617, 199] on div at bounding box center [572, 280] width 381 height 342
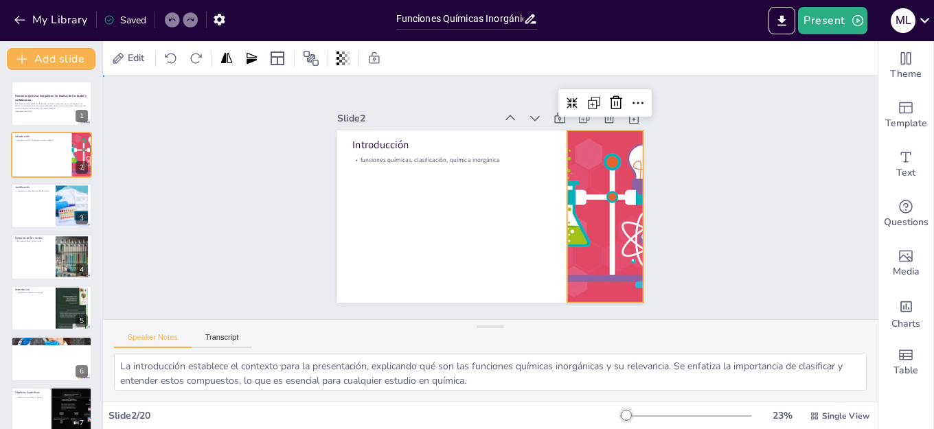
click at [176, 212] on div "Slide 1 Funciones Químicas Inorgánicas: Un Análisis de los Ácidos y su Relevanc…" at bounding box center [491, 197] width 700 height 739
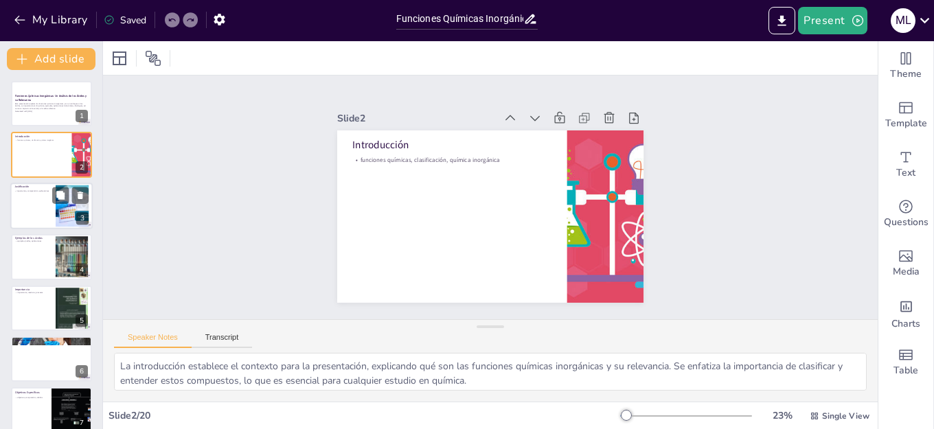
click at [41, 219] on div at bounding box center [51, 206] width 82 height 47
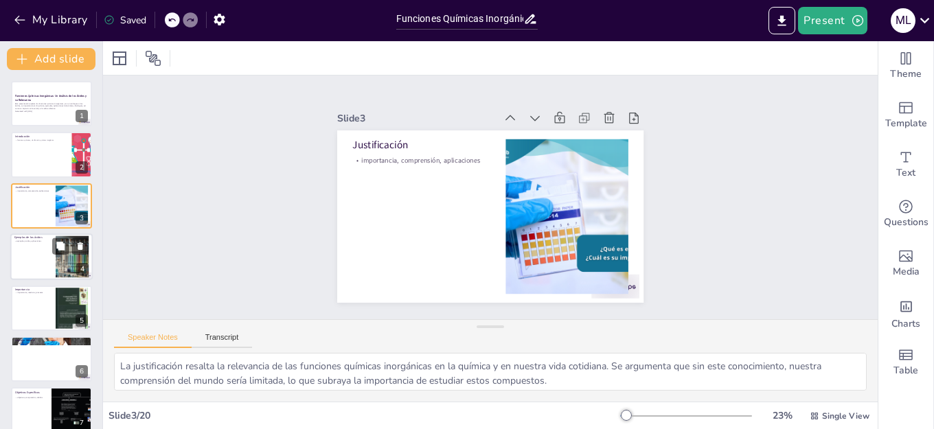
click at [34, 256] on div at bounding box center [51, 257] width 82 height 47
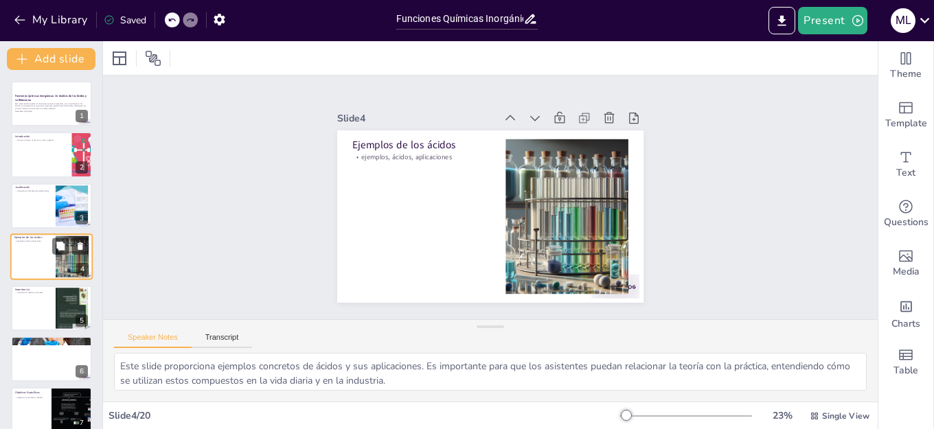
scroll to position [7, 0]
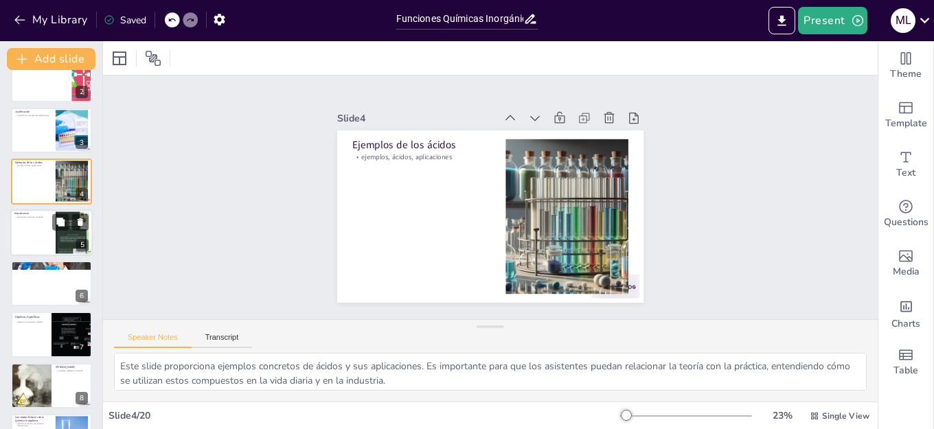
click at [37, 234] on div at bounding box center [51, 232] width 82 height 47
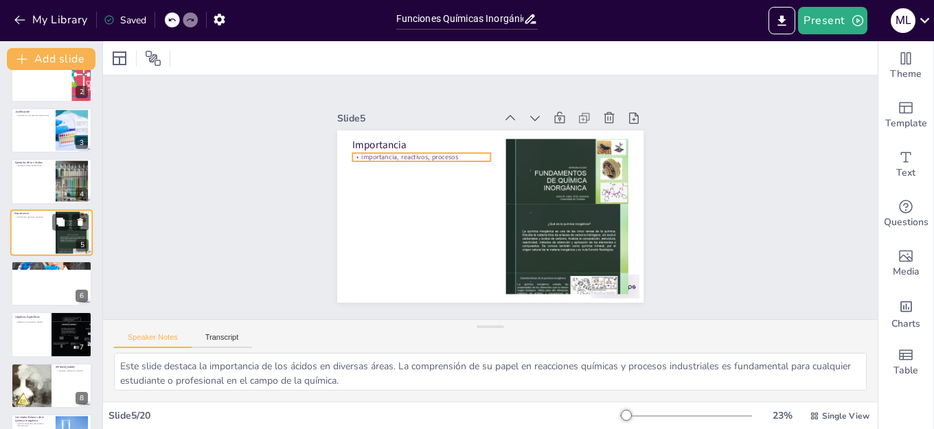
scroll to position [58, 0]
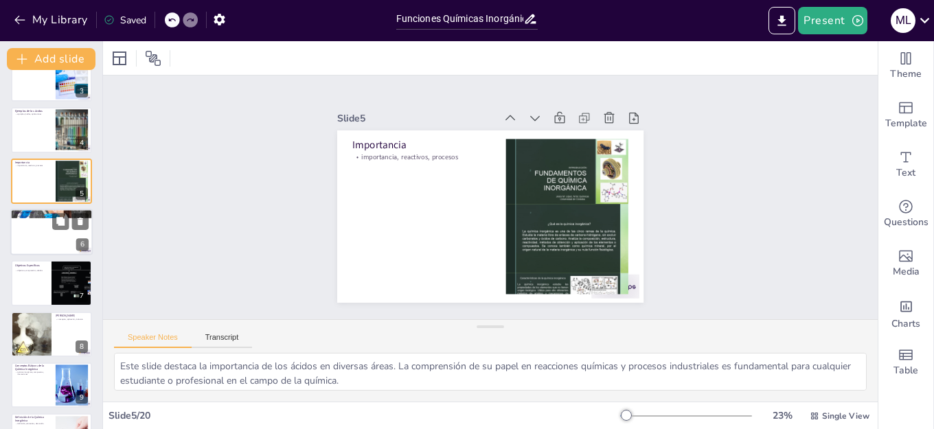
click at [39, 224] on div at bounding box center [51, 232] width 82 height 47
type textarea "El objetivo general establece el propósito de la presentación, enfocándose en e…"
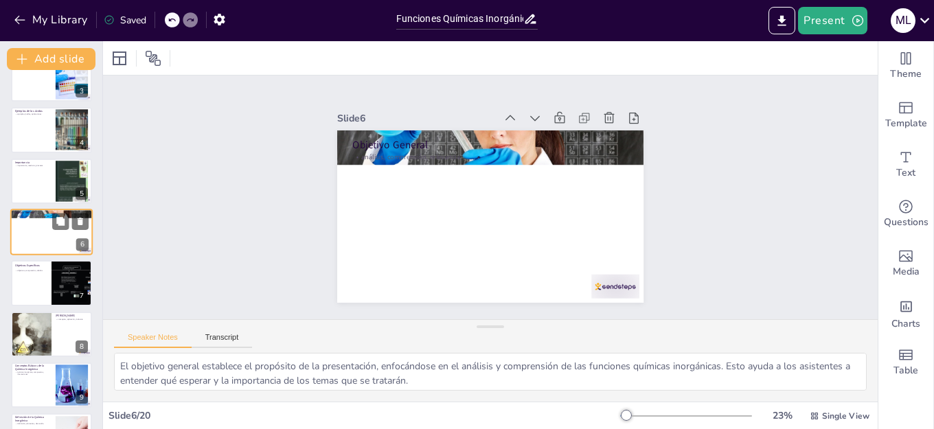
scroll to position [109, 0]
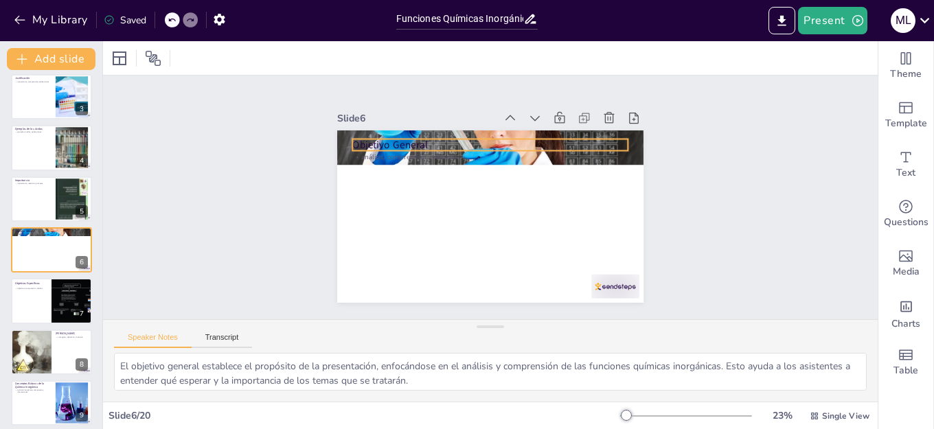
click at [460, 214] on p "Objetivo General" at bounding box center [479, 249] width 273 height 71
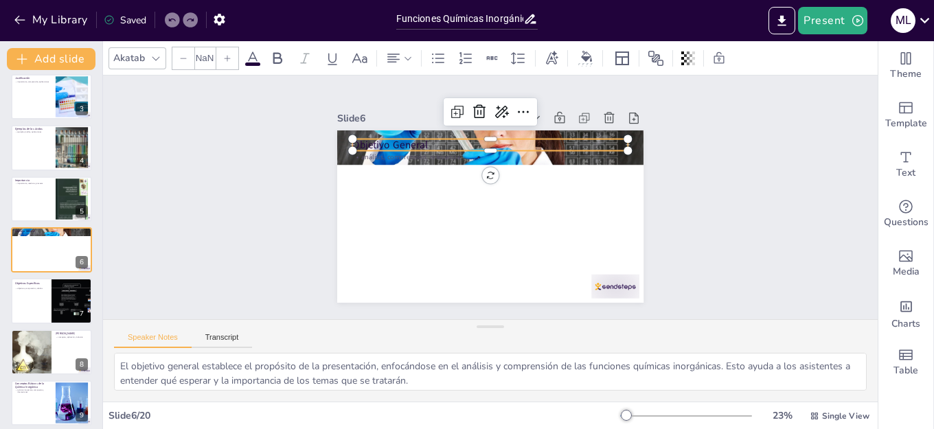
type input "48"
click at [459, 174] on div at bounding box center [507, 235] width 256 height 122
click at [771, 207] on div "Slide 1 Funciones Químicas Inorgánicas: Un Análisis de los Ácidos y su Relevanc…" at bounding box center [490, 198] width 807 height 538
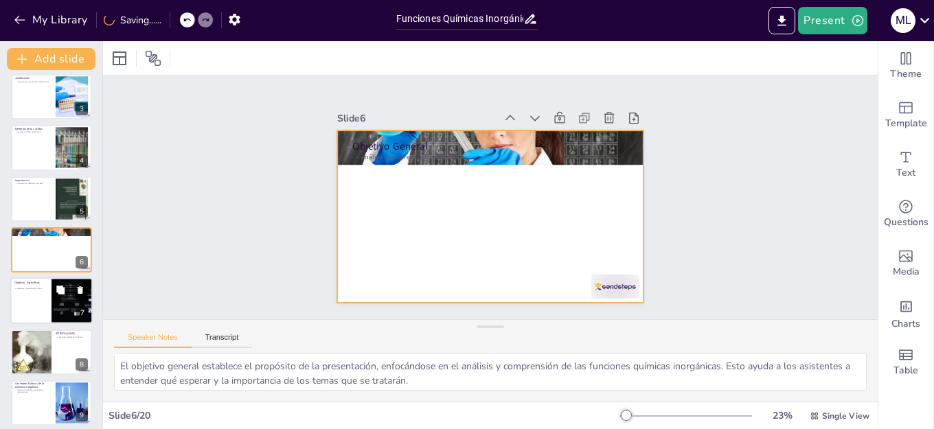
click at [32, 300] on div at bounding box center [51, 301] width 82 height 47
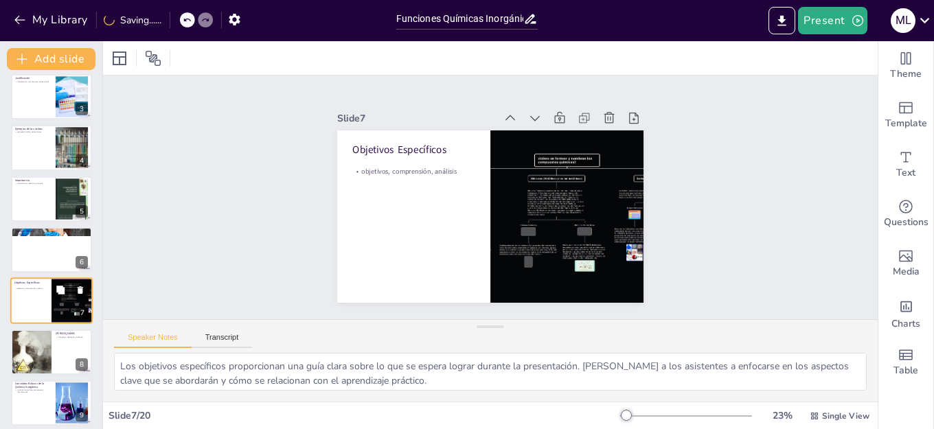
scroll to position [160, 0]
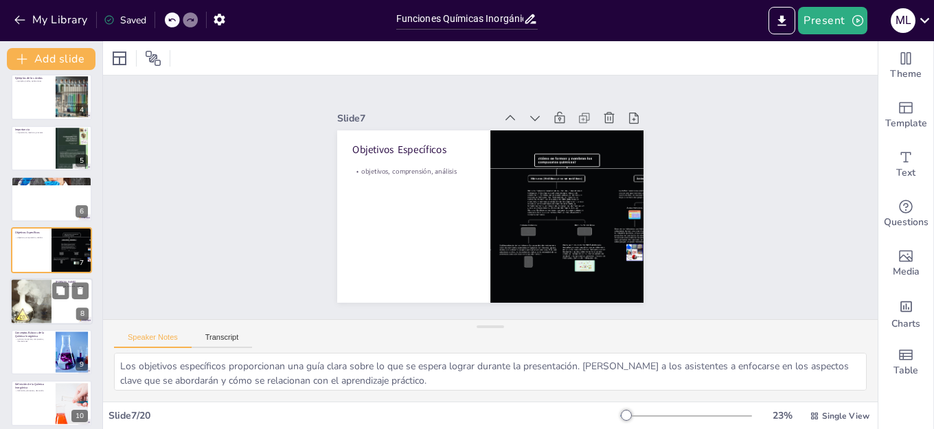
click at [49, 312] on div at bounding box center [30, 301] width 93 height 47
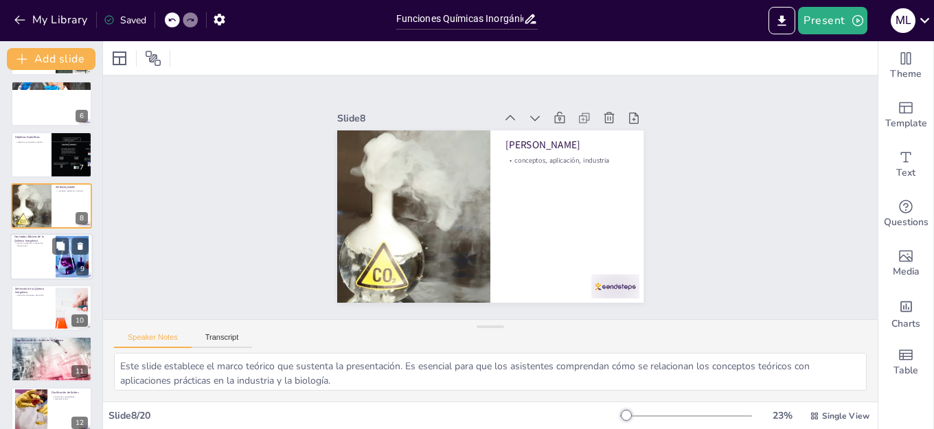
scroll to position [280, 0]
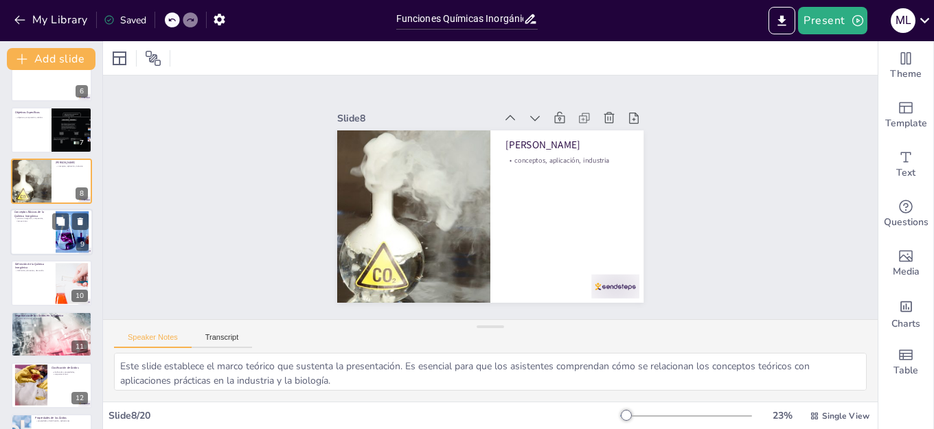
click at [33, 227] on div at bounding box center [51, 232] width 82 height 47
type textarea "Este slide proporciona una visión general de los conceptos básicos de la químic…"
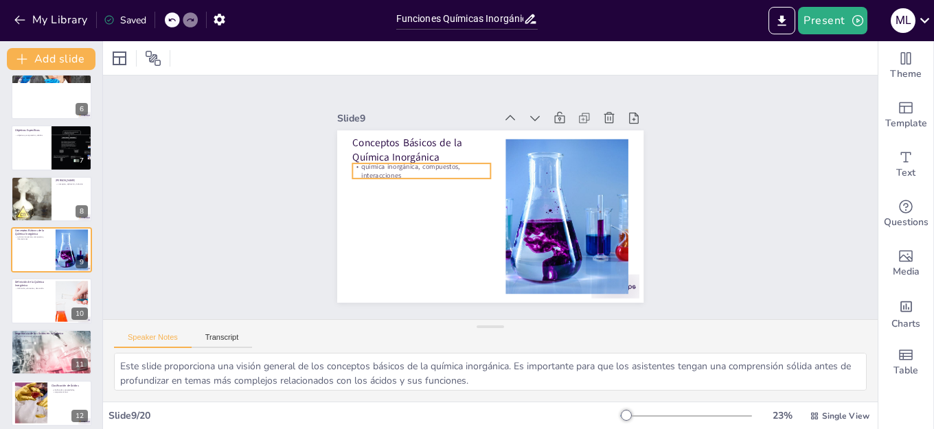
click at [507, 170] on p "química inorgánica, compuestos, interacciones" at bounding box center [530, 135] width 47 height 139
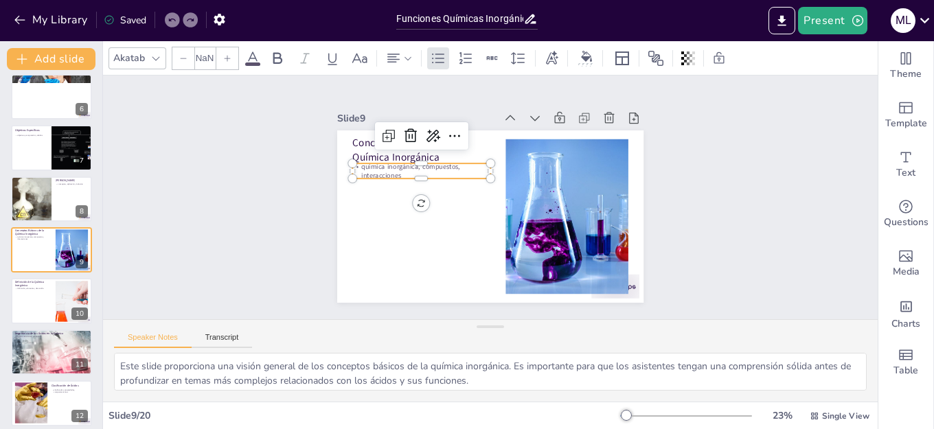
type input "32"
click at [497, 172] on p "química inorgánica, compuestos, interacciones" at bounding box center [564, 193] width 134 height 73
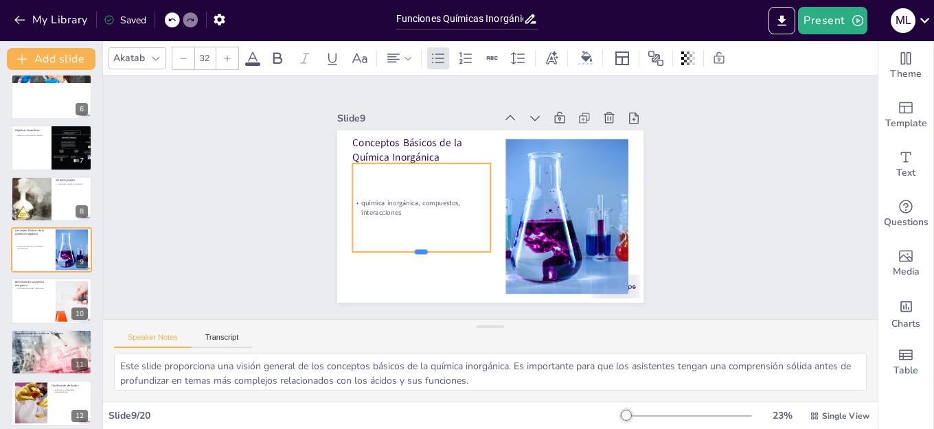
drag, startPoint x: 409, startPoint y: 177, endPoint x: 420, endPoint y: 251, distance: 74.2
click at [420, 236] on div at bounding box center [401, 177] width 90 height 118
click at [235, 214] on div "Slide 1 Funciones Químicas Inorgánicas: Un Análisis de los Ácidos y su Relevanc…" at bounding box center [490, 198] width 808 height 400
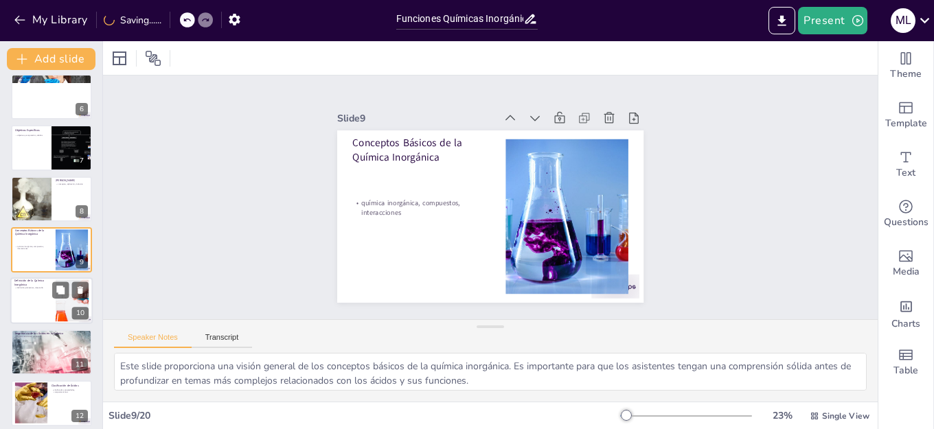
click at [42, 297] on div at bounding box center [51, 301] width 82 height 47
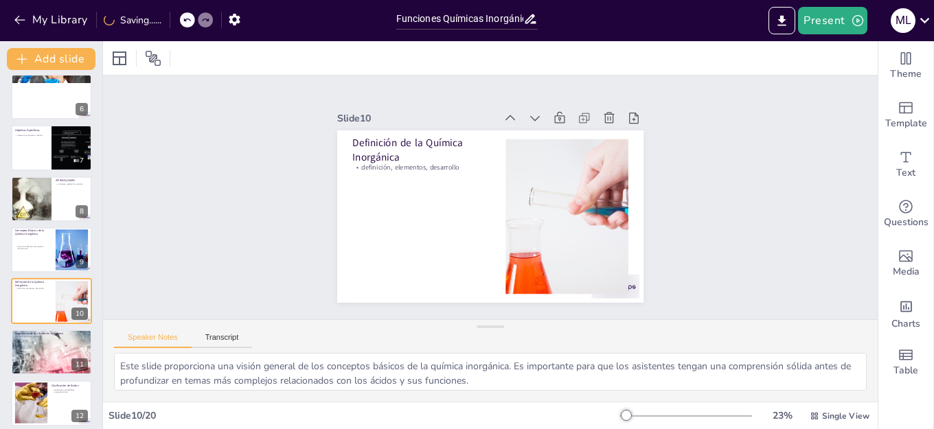
type textarea "Este slide define la química inorgánica y su relevancia. Ayuda a los asistentes…"
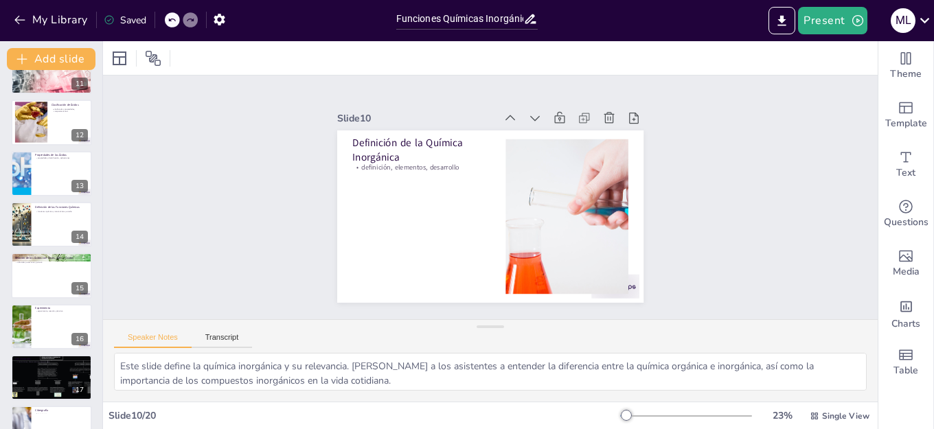
scroll to position [679, 0]
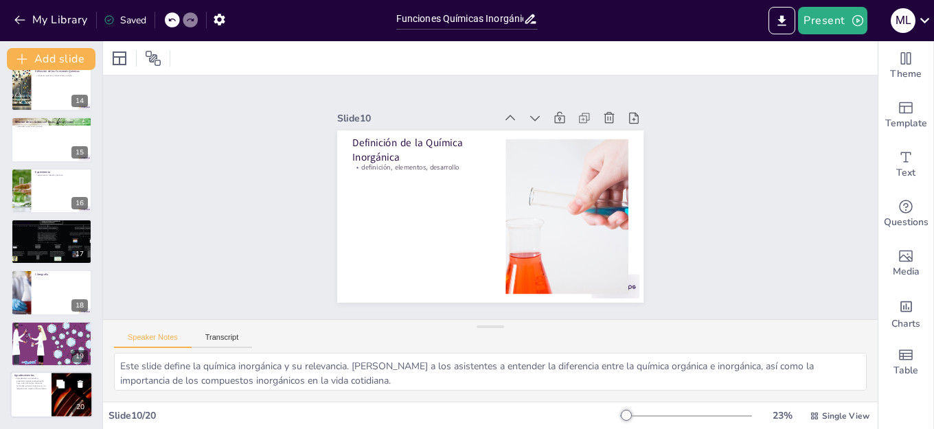
click at [61, 402] on div at bounding box center [72, 395] width 82 height 47
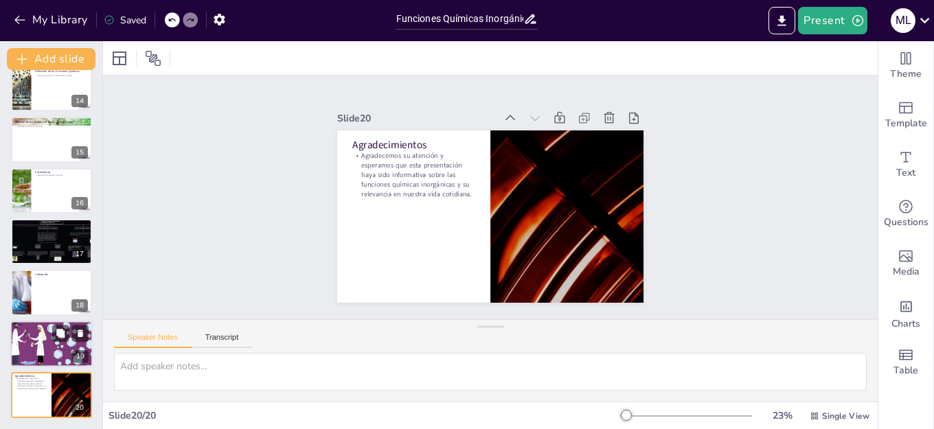
click at [19, 342] on div at bounding box center [51, 344] width 89 height 47
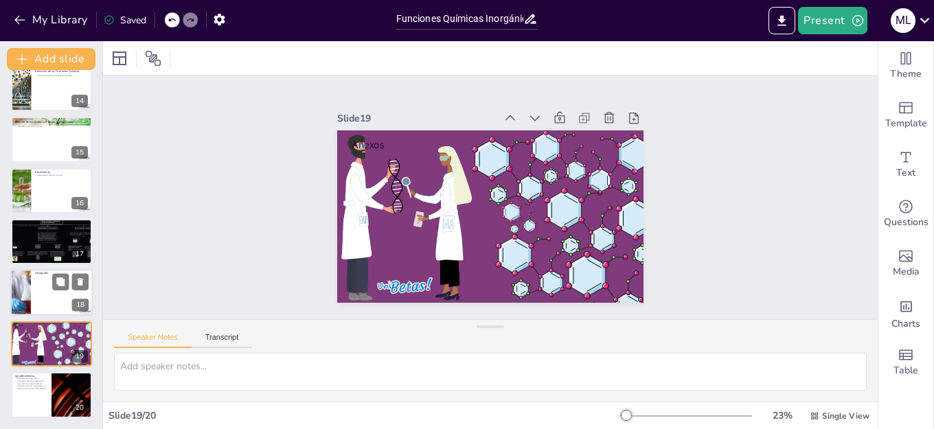
click at [22, 297] on div at bounding box center [21, 293] width 70 height 47
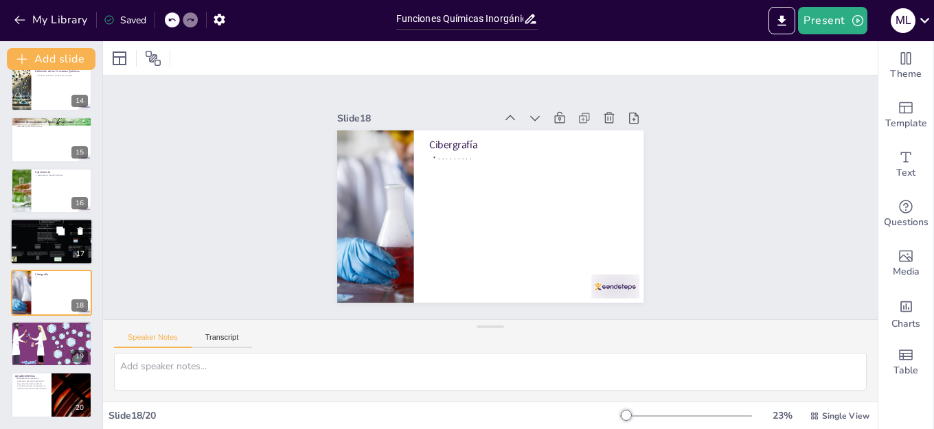
click at [41, 247] on div at bounding box center [51, 242] width 82 height 62
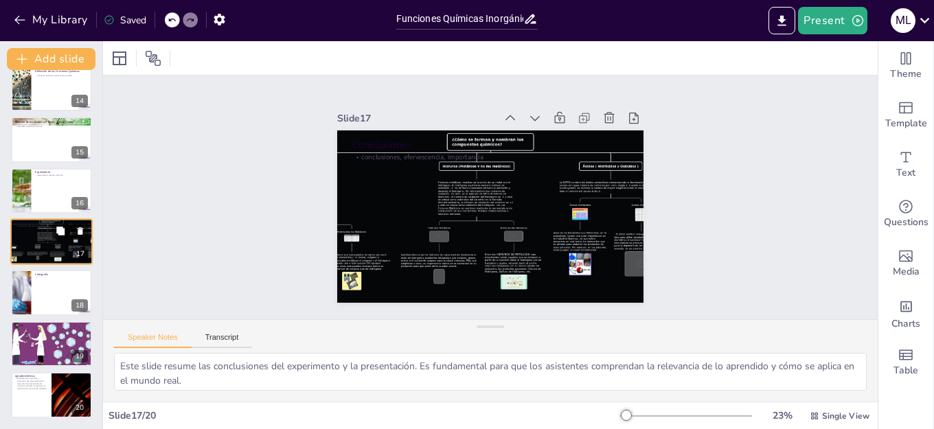
scroll to position [671, 0]
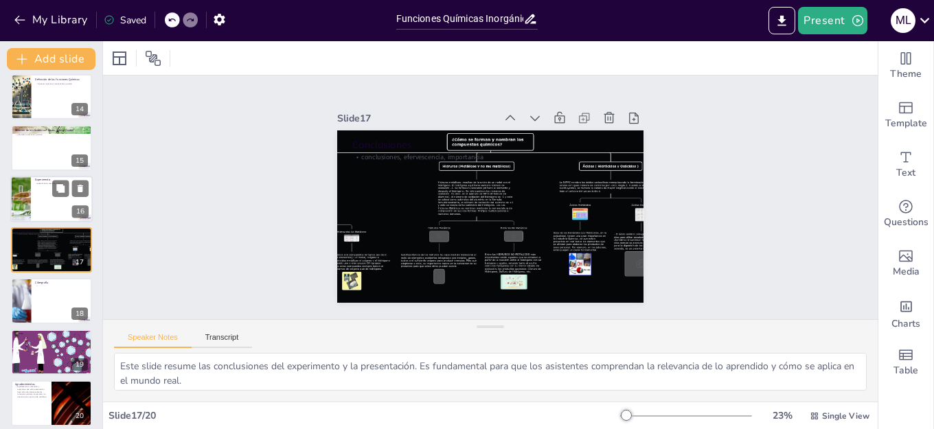
click at [26, 201] on div at bounding box center [20, 199] width 82 height 47
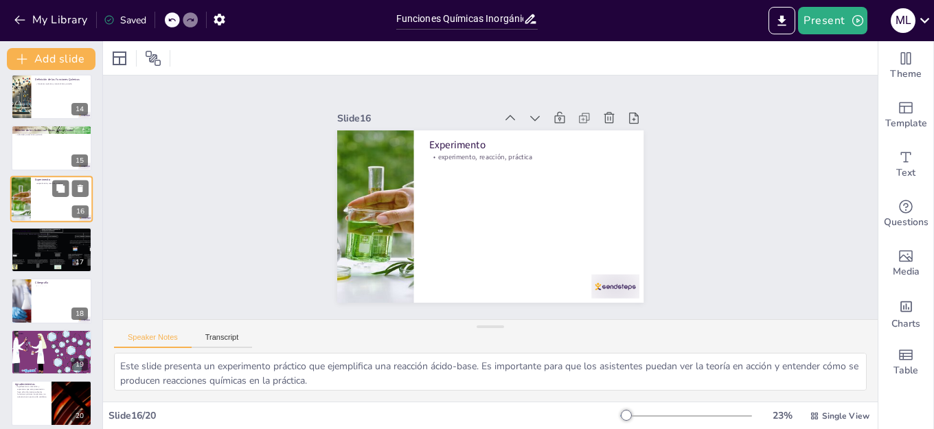
scroll to position [620, 0]
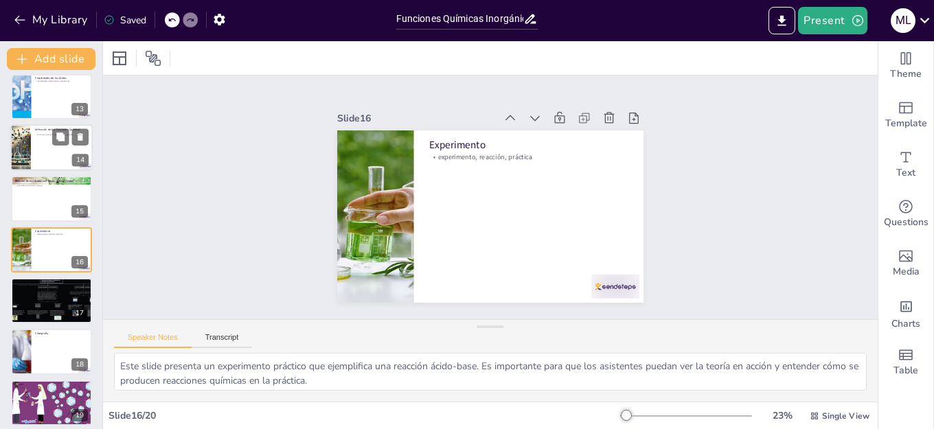
click at [27, 156] on div at bounding box center [20, 147] width 81 height 47
type textarea "Este slide define las funciones químicas inorgánicas y su importancia. Proporci…"
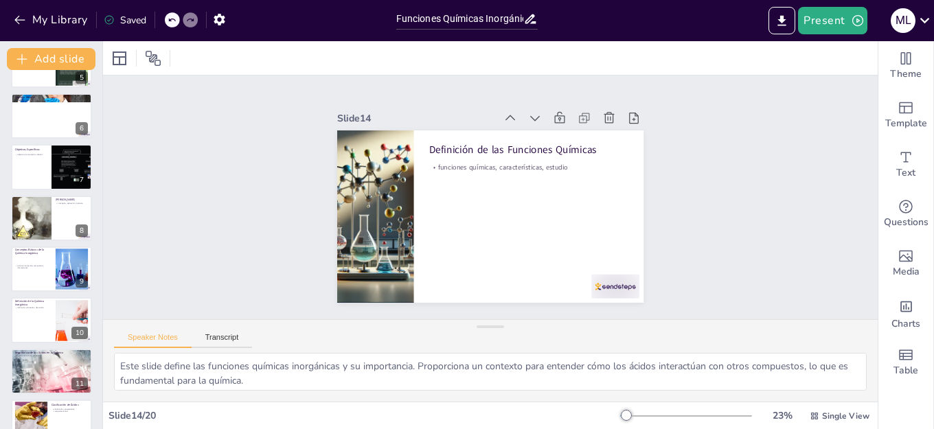
scroll to position [0, 0]
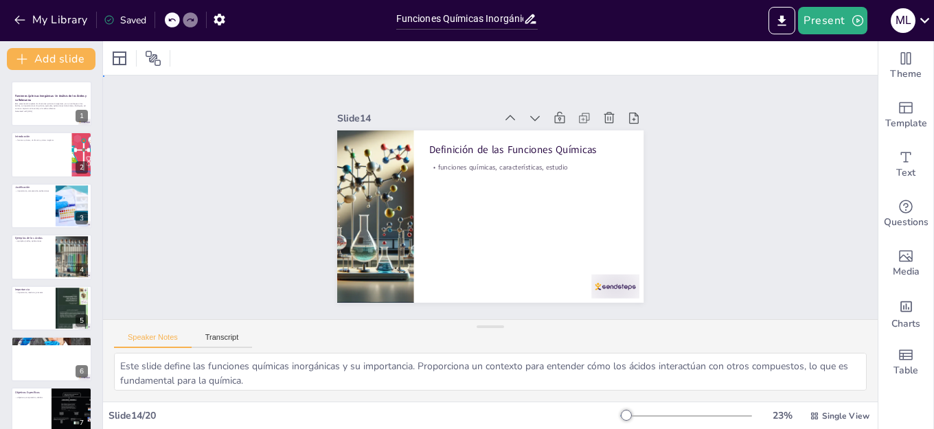
click at [255, 121] on div "Slide 1 Funciones Químicas Inorgánicas: Un Análisis de los Ácidos y su Relevanc…" at bounding box center [490, 197] width 471 height 812
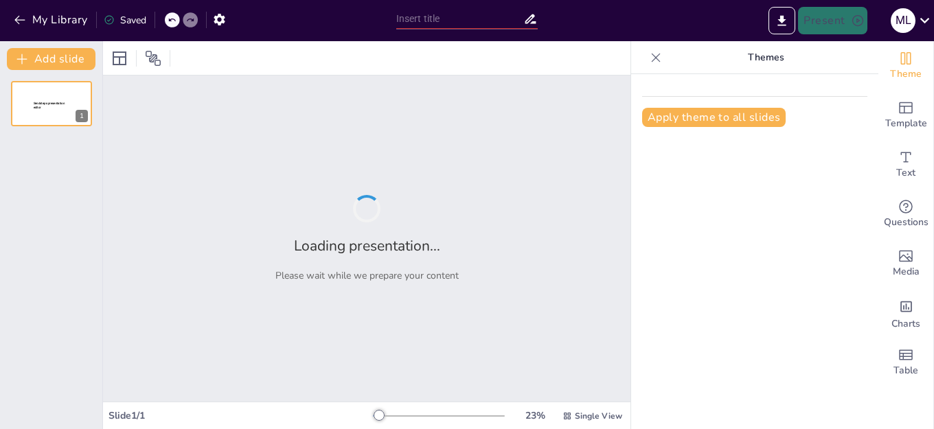
type input "La Primera [PERSON_NAME]: Fundamentos del Movimiento"
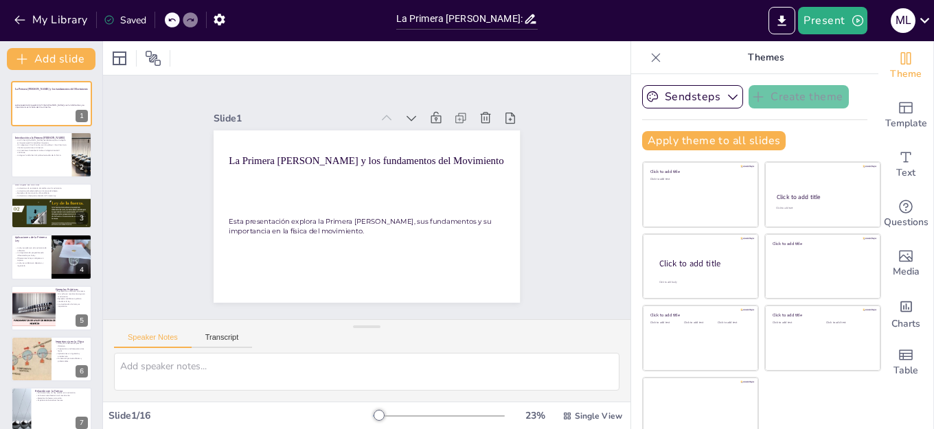
checkbox input "true"
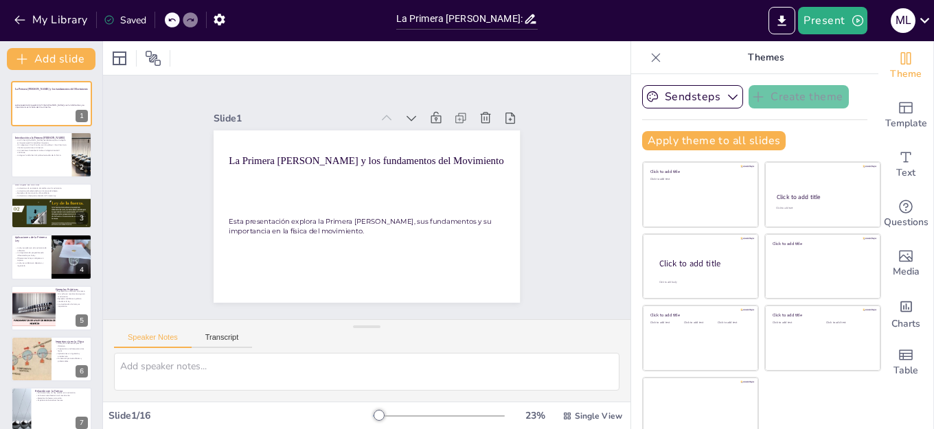
checkbox input "true"
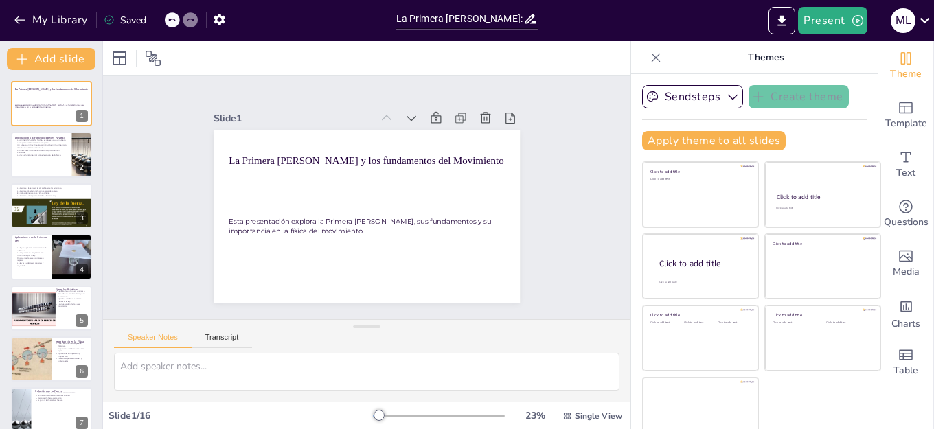
checkbox input "true"
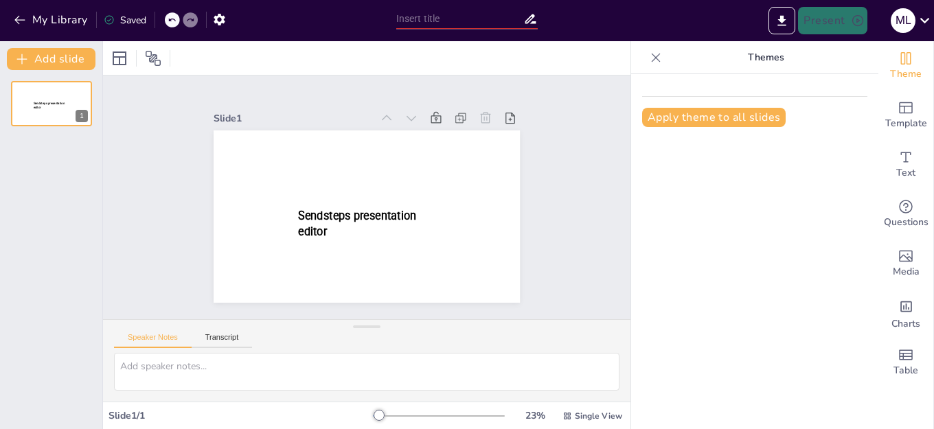
type input "Funciones Químicas Inorgánicas: Un Análisis de los Ácidos y su Relevancia"
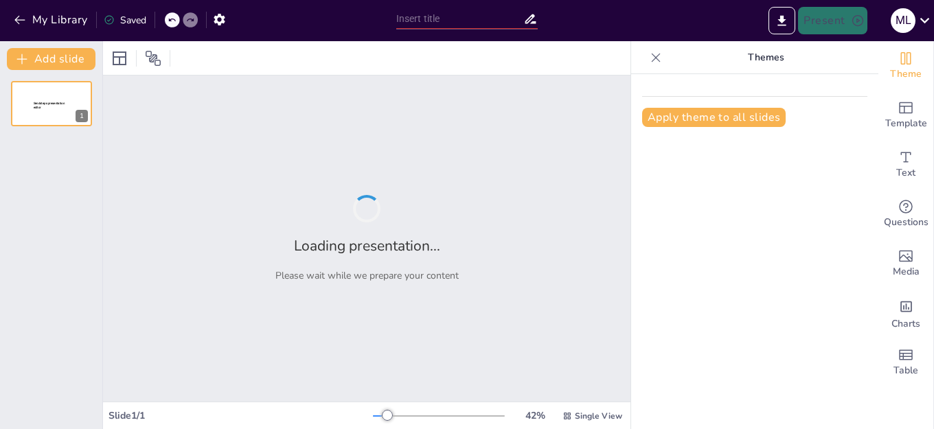
type input "La Primera [PERSON_NAME]: Fundamentos del Movimiento"
type input "Funciones Químicas Inorgánicas: Un Análisis de los Ácidos y su Relevancia"
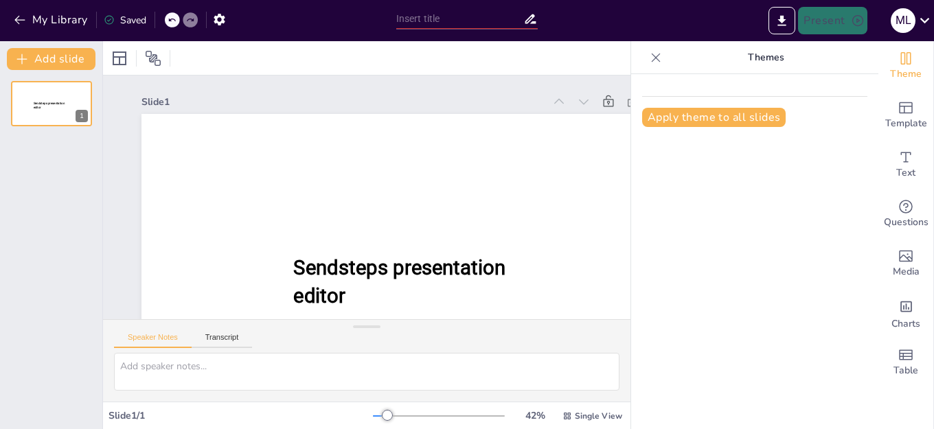
type input "La Primera Ley de Newton: Fundamentos del Movimiento"
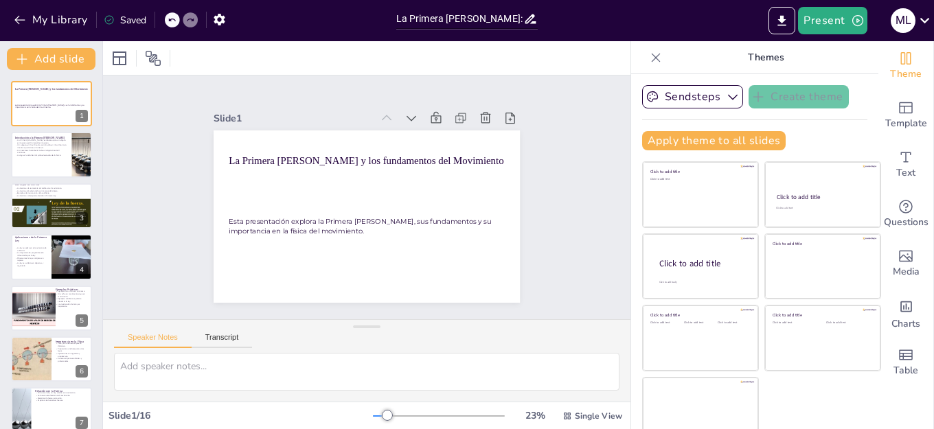
checkbox input "true"
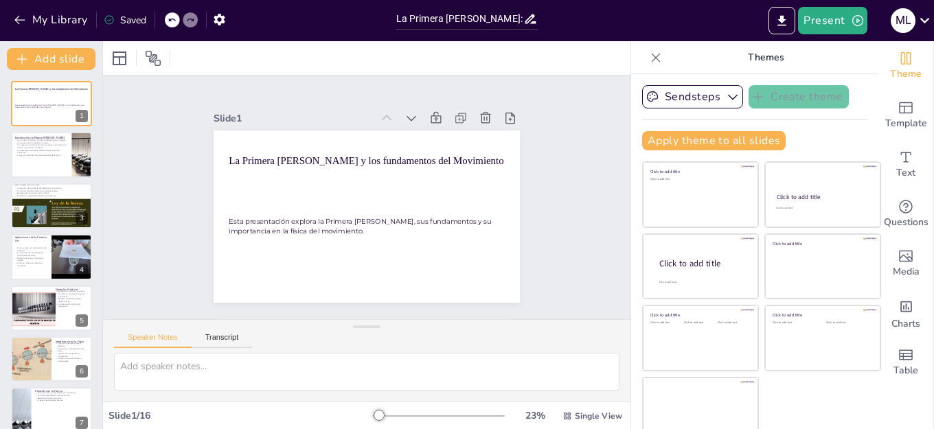
checkbox input "true"
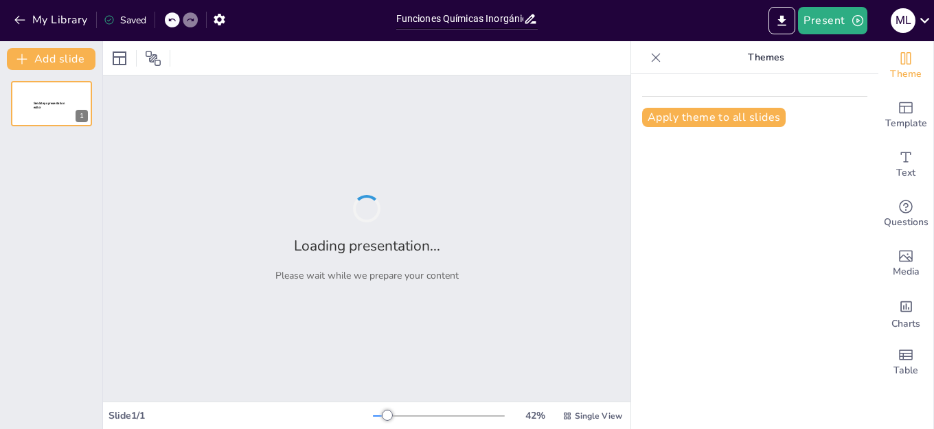
type input "Funciones Químicas Inorgánicas: Un Análisis de los Ácidos y su Relevancia"
